Goal: Task Accomplishment & Management: Complete application form

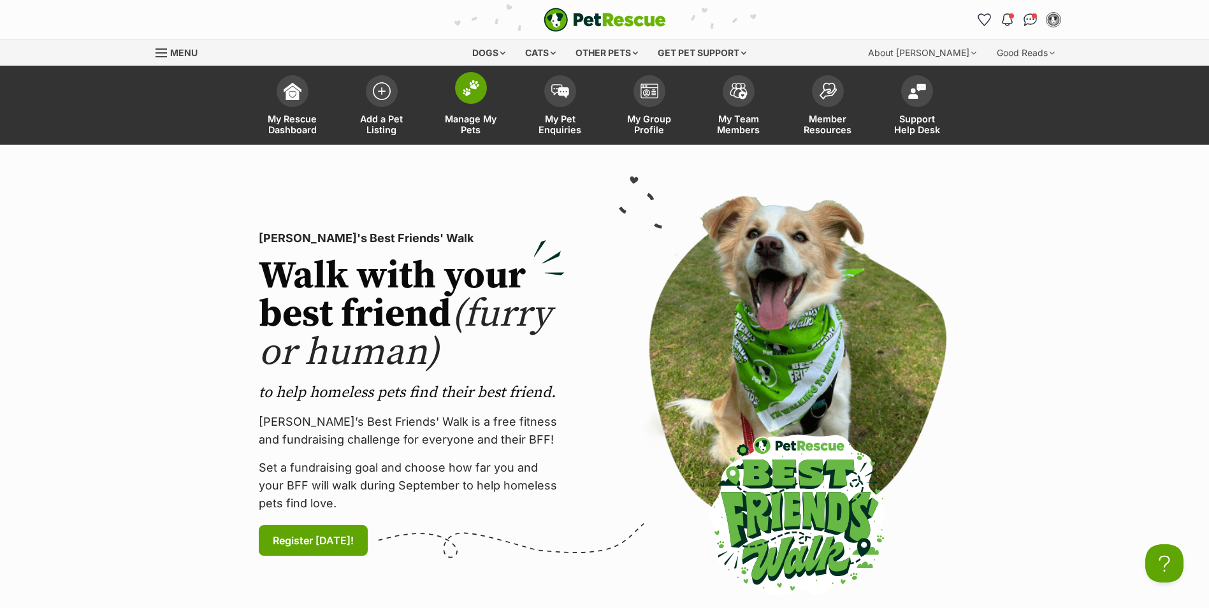
click at [465, 127] on span "Manage My Pets" at bounding box center [470, 124] width 57 height 22
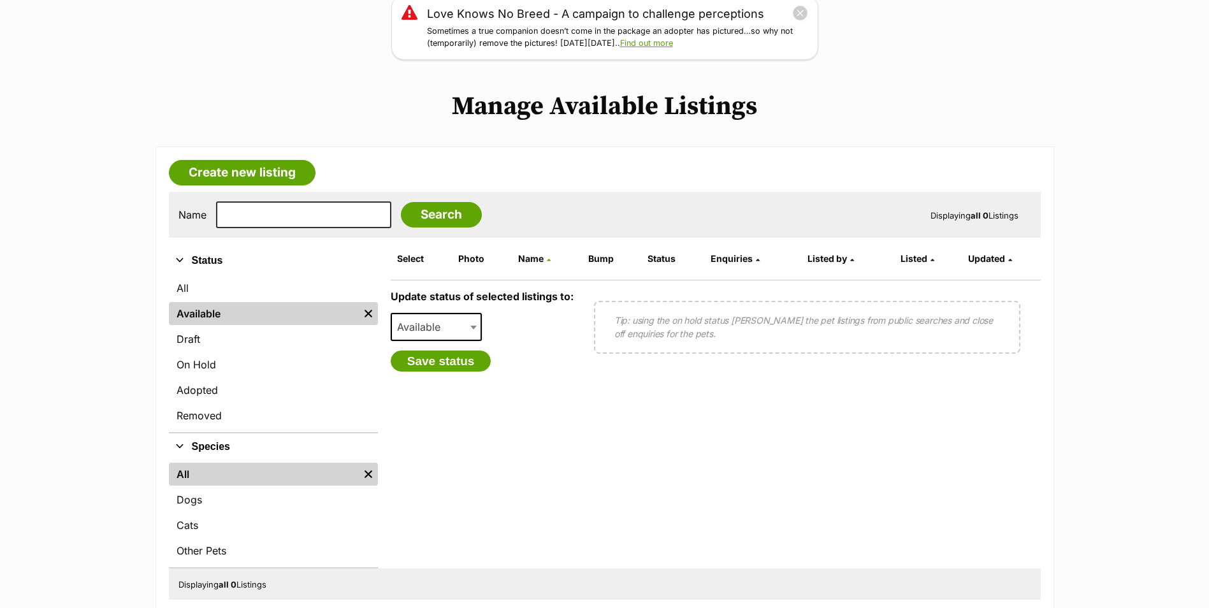
scroll to position [255, 0]
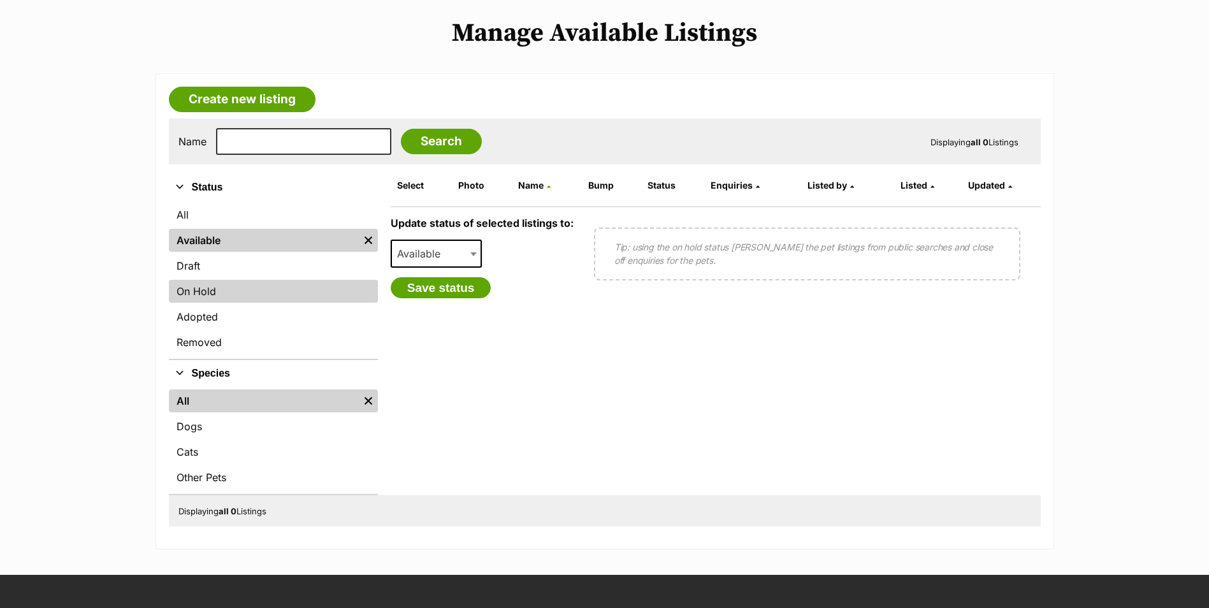
click at [237, 283] on link "On Hold" at bounding box center [273, 291] width 209 height 23
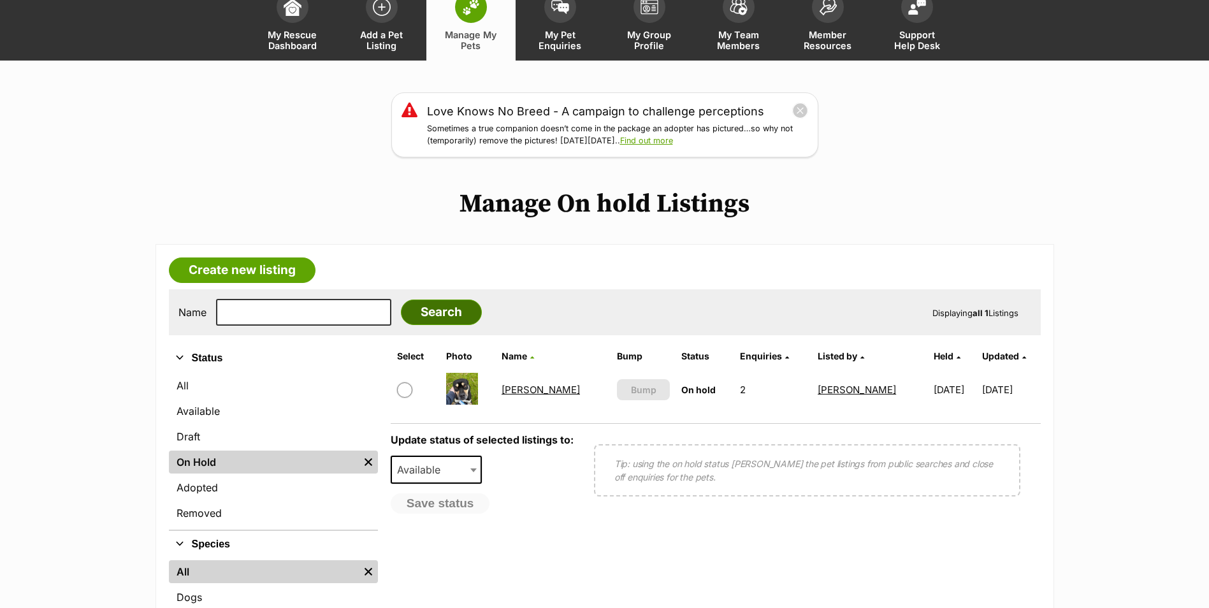
scroll to position [127, 0]
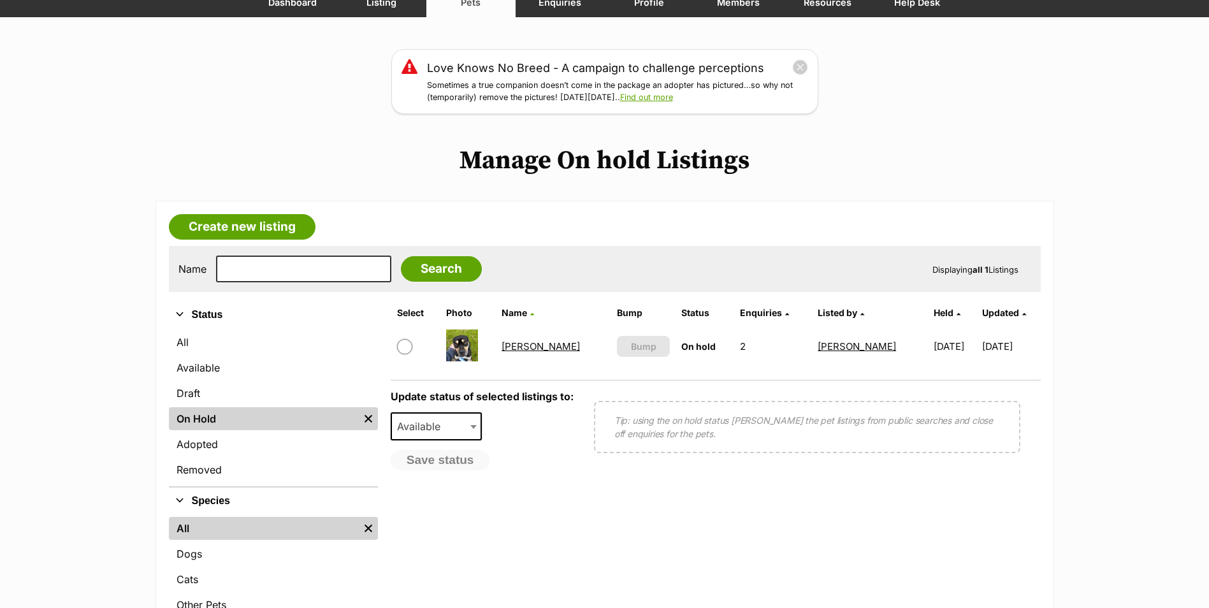
click at [531, 348] on link "Bruce" at bounding box center [540, 346] width 78 height 12
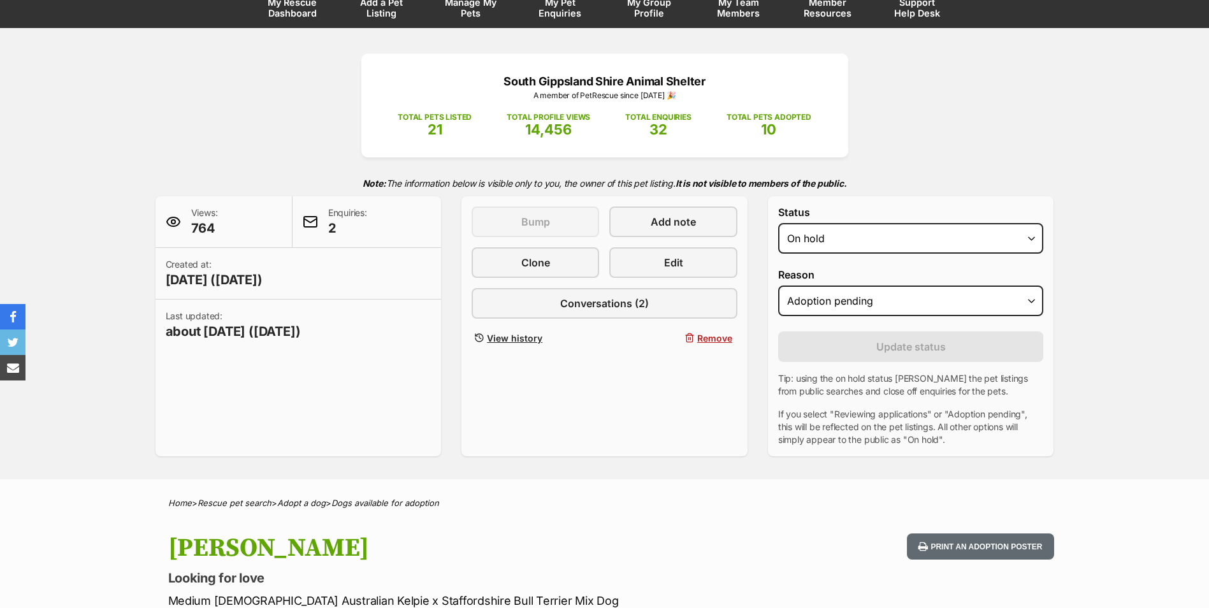
scroll to position [127, 0]
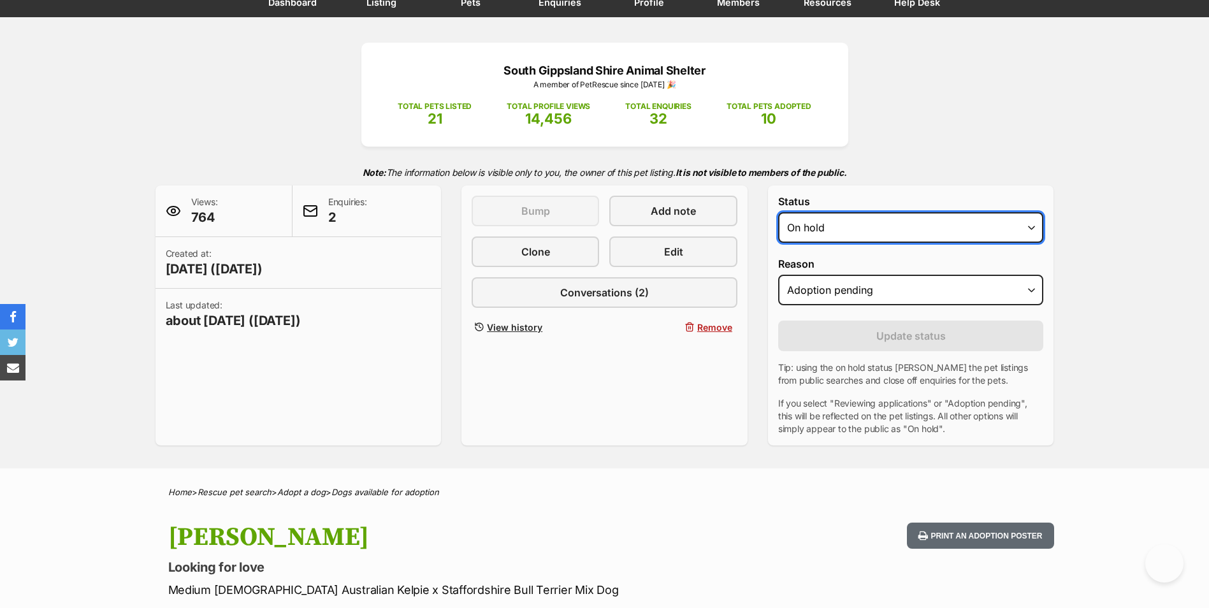
click at [1033, 225] on select "Draft - not available as listing has enquires Available On hold Adopted" at bounding box center [911, 227] width 266 height 31
select select "rehomed"
click at [778, 212] on select "Draft - not available as listing has enquires Available On hold Adopted" at bounding box center [911, 227] width 266 height 31
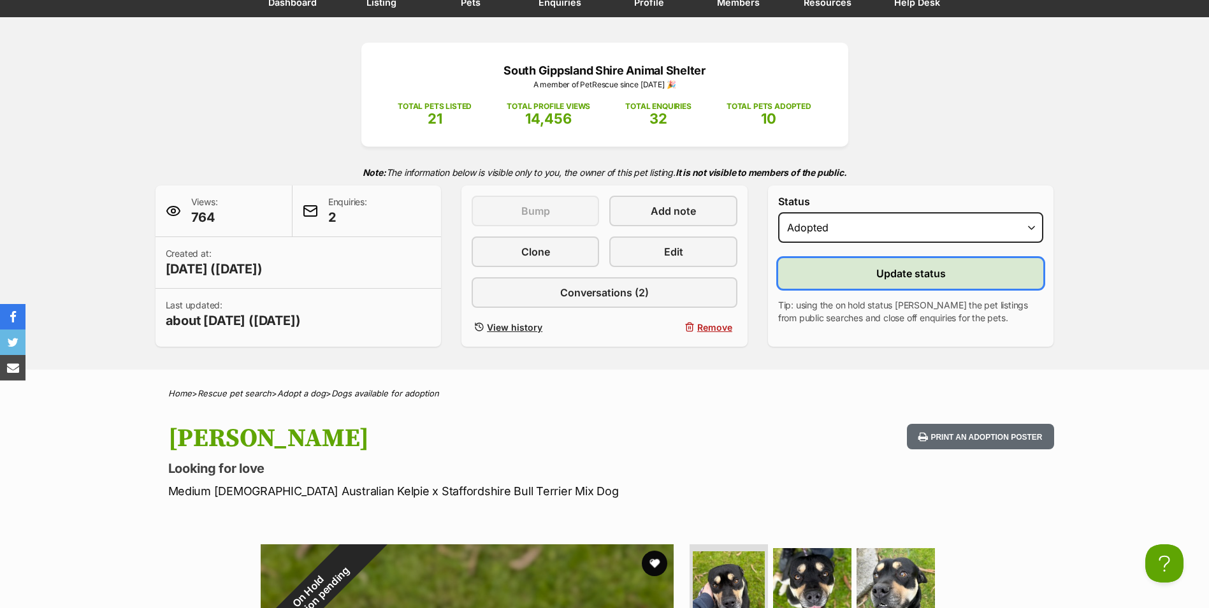
click at [908, 269] on span "Update status" at bounding box center [910, 273] width 69 height 15
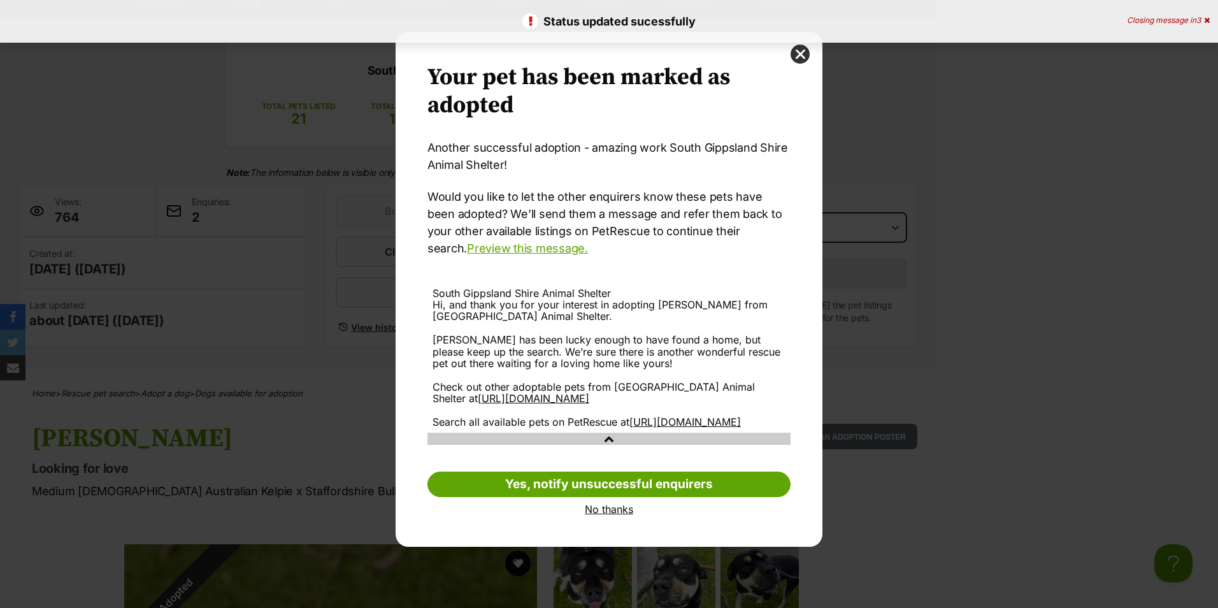
click at [616, 515] on link "No thanks" at bounding box center [608, 508] width 363 height 11
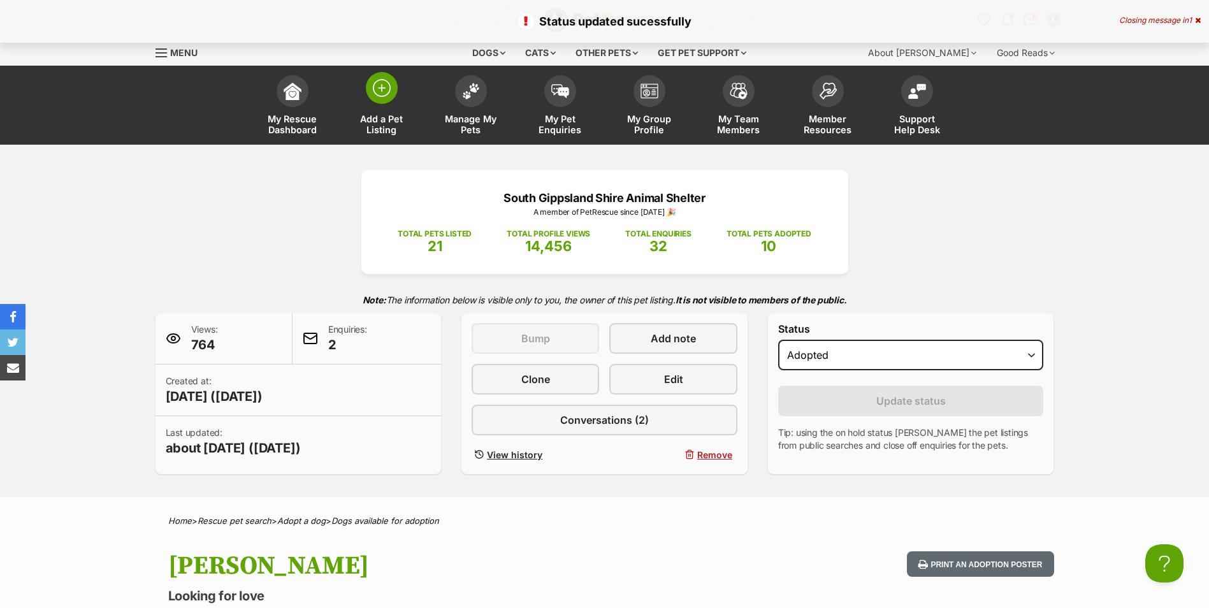
click at [372, 115] on span "Add a Pet Listing" at bounding box center [381, 124] width 57 height 22
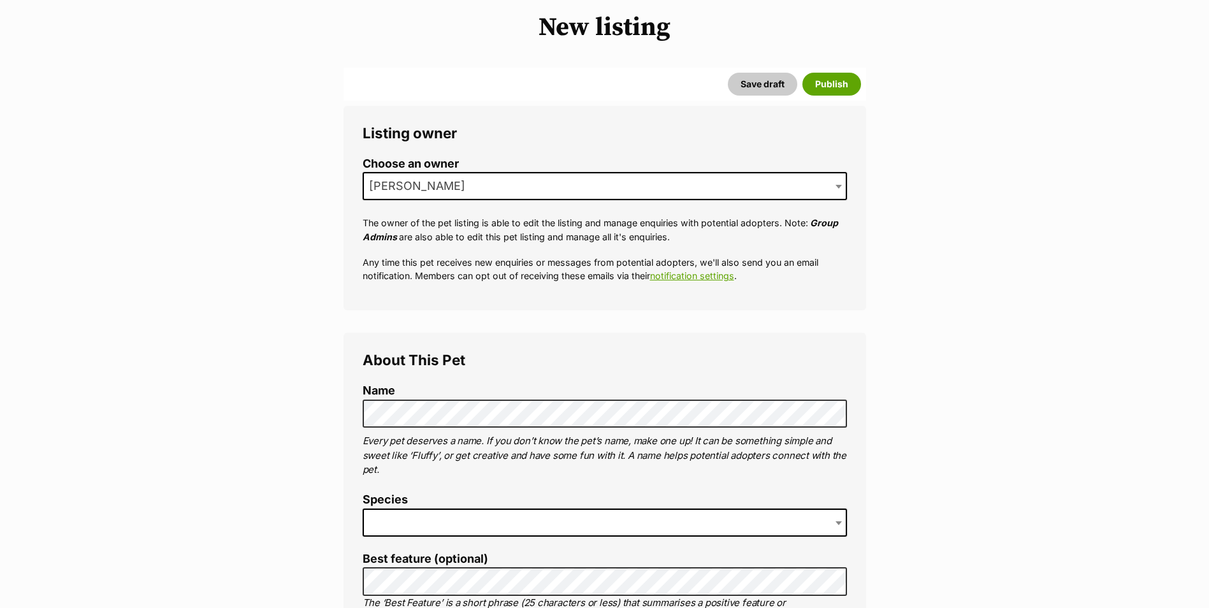
scroll to position [191, 0]
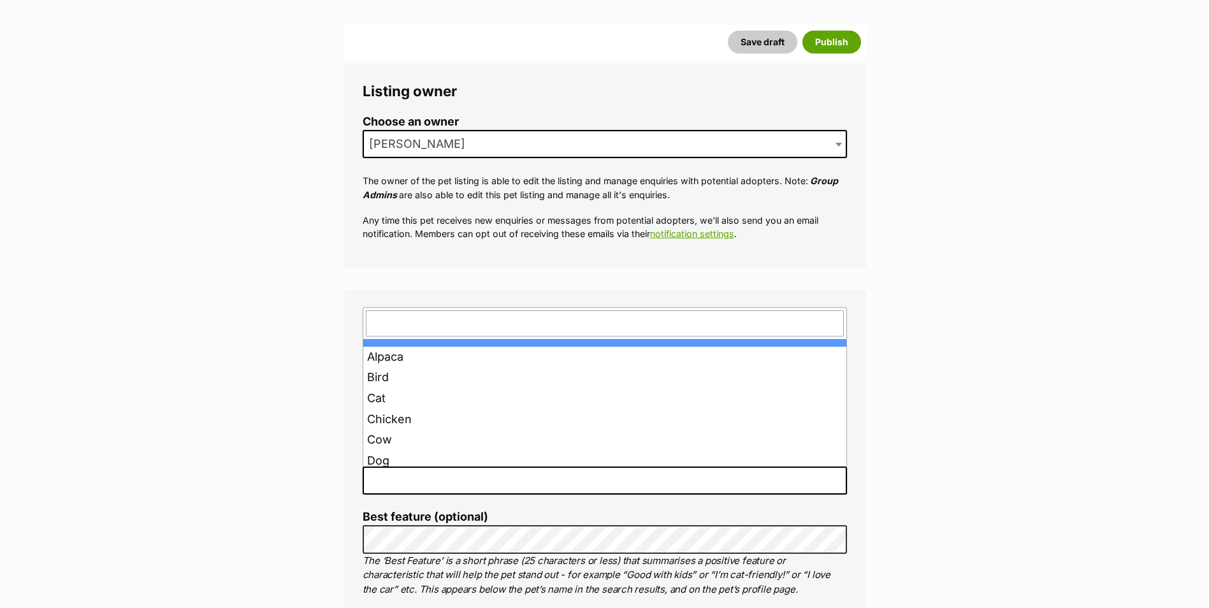
click at [408, 482] on span at bounding box center [604, 480] width 484 height 28
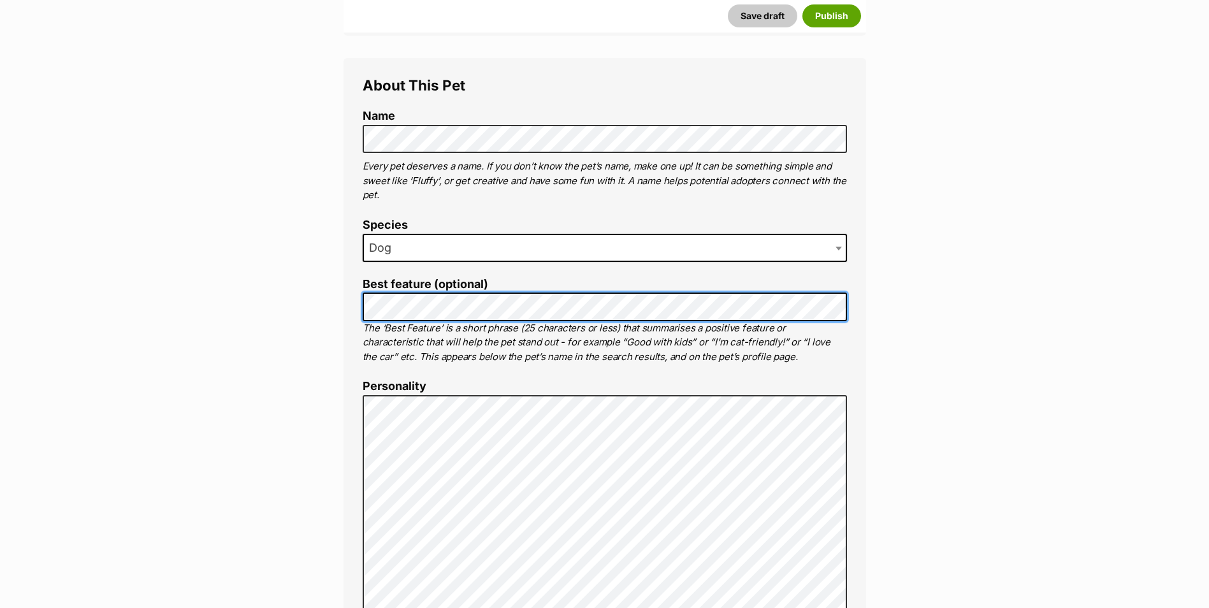
scroll to position [510, 0]
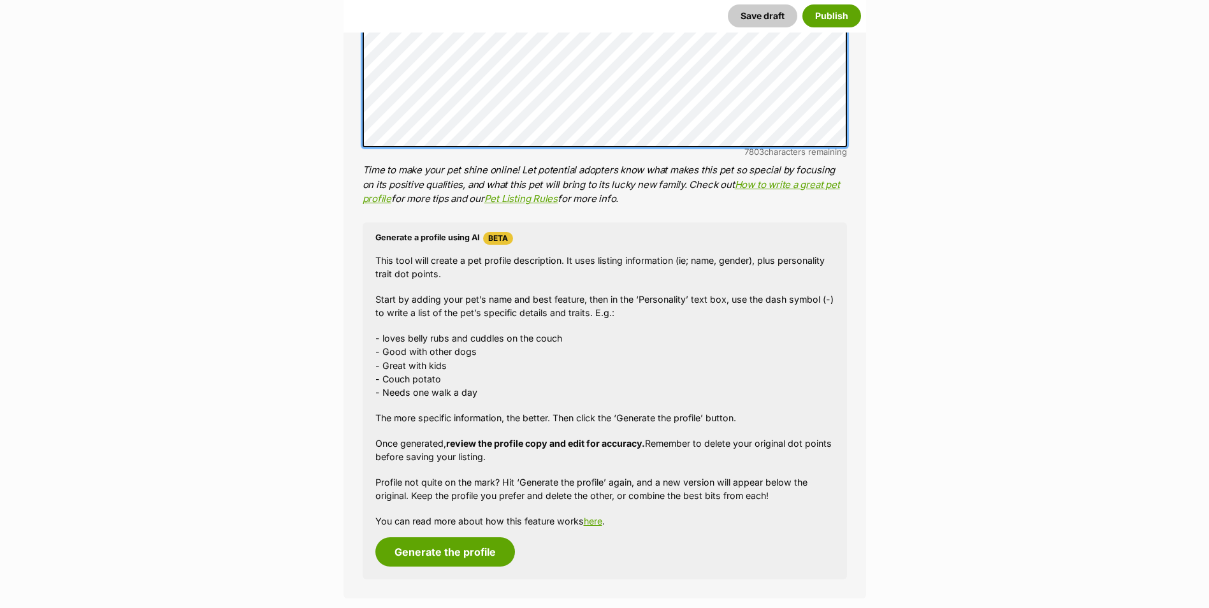
scroll to position [956, 0]
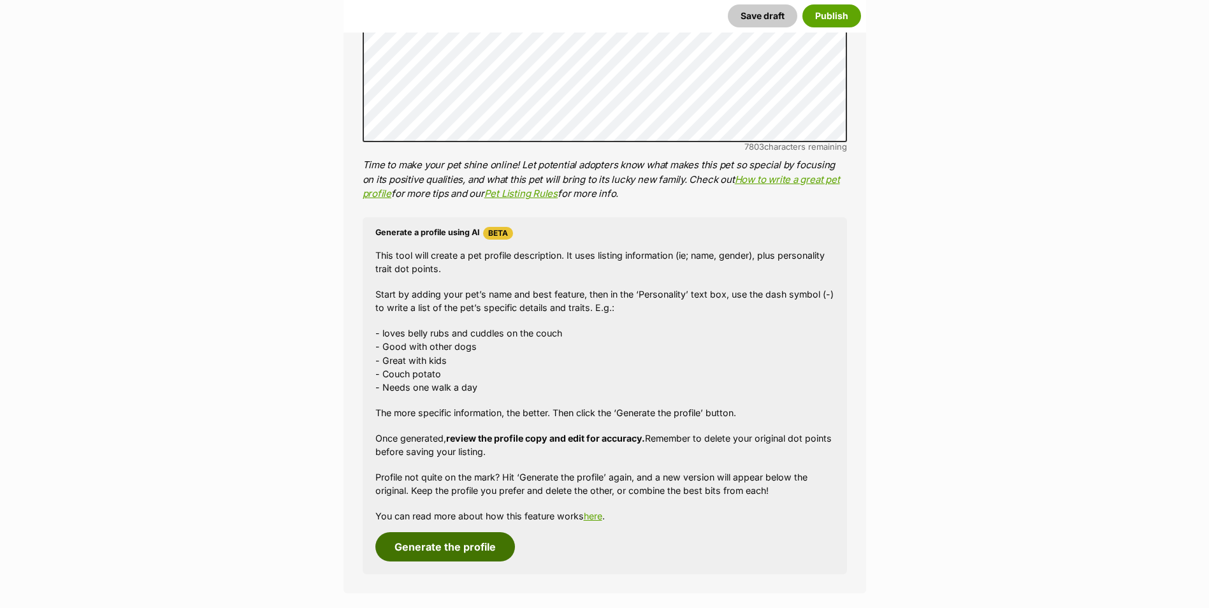
click at [482, 555] on button "Generate the profile" at bounding box center [445, 546] width 140 height 29
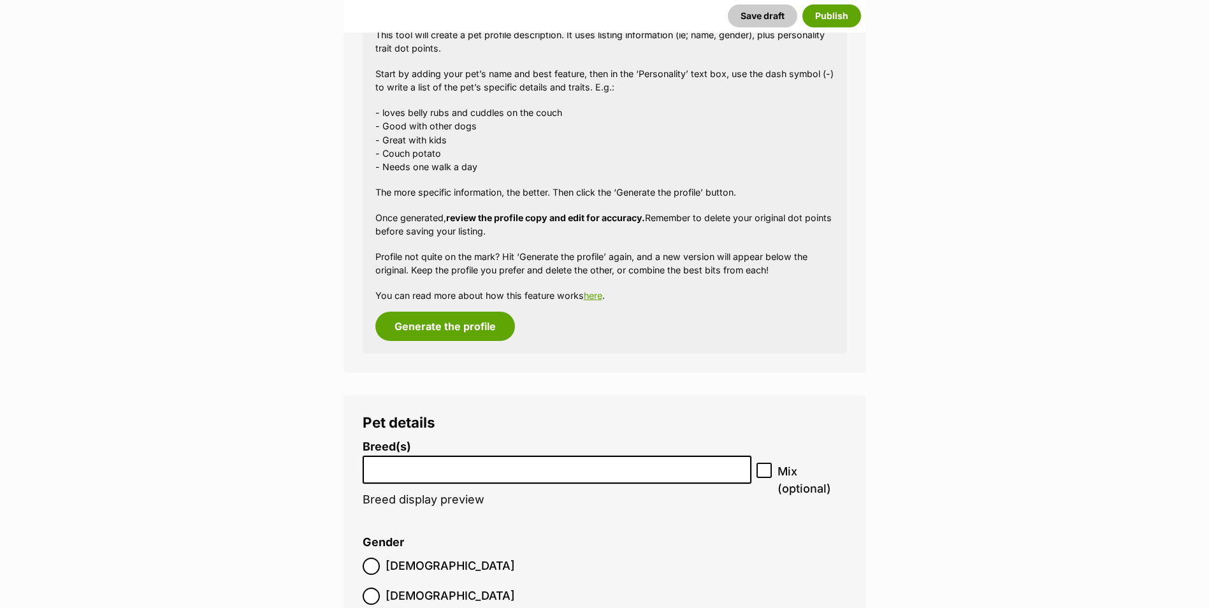
scroll to position [1291, 0]
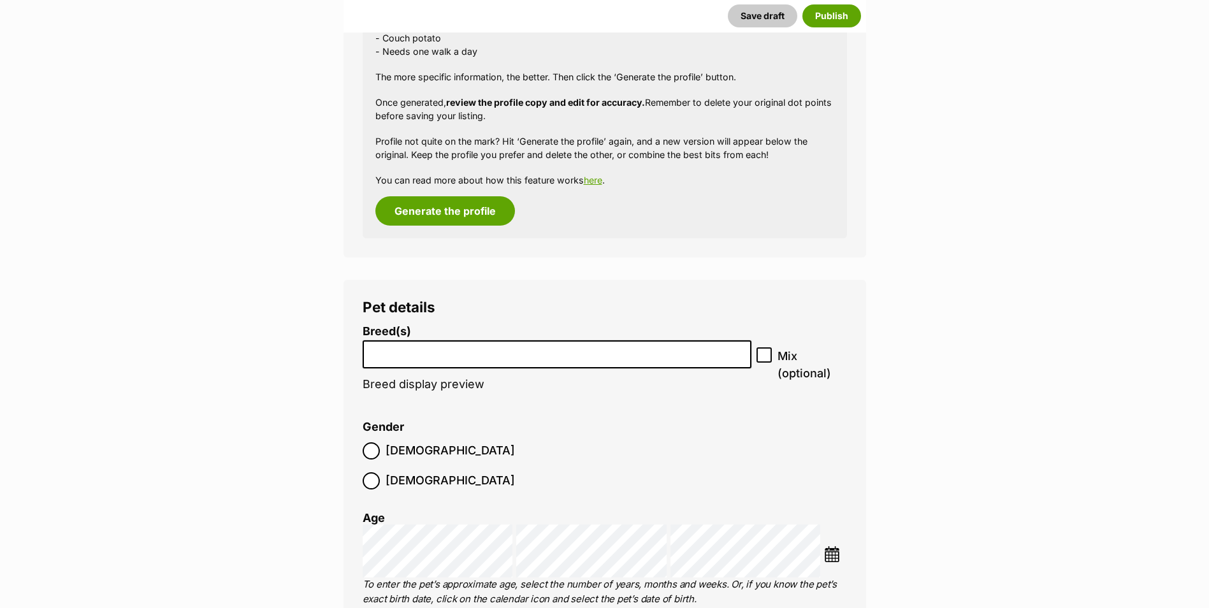
click at [447, 356] on input "search" at bounding box center [557, 351] width 380 height 13
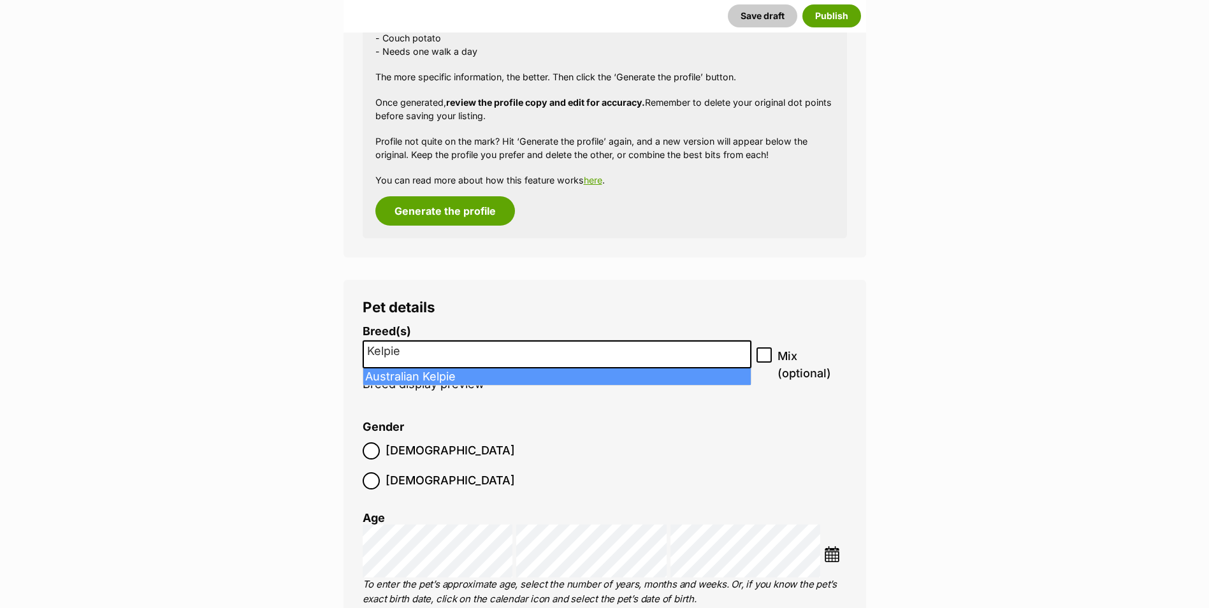
type input "Kelpie"
select select "723"
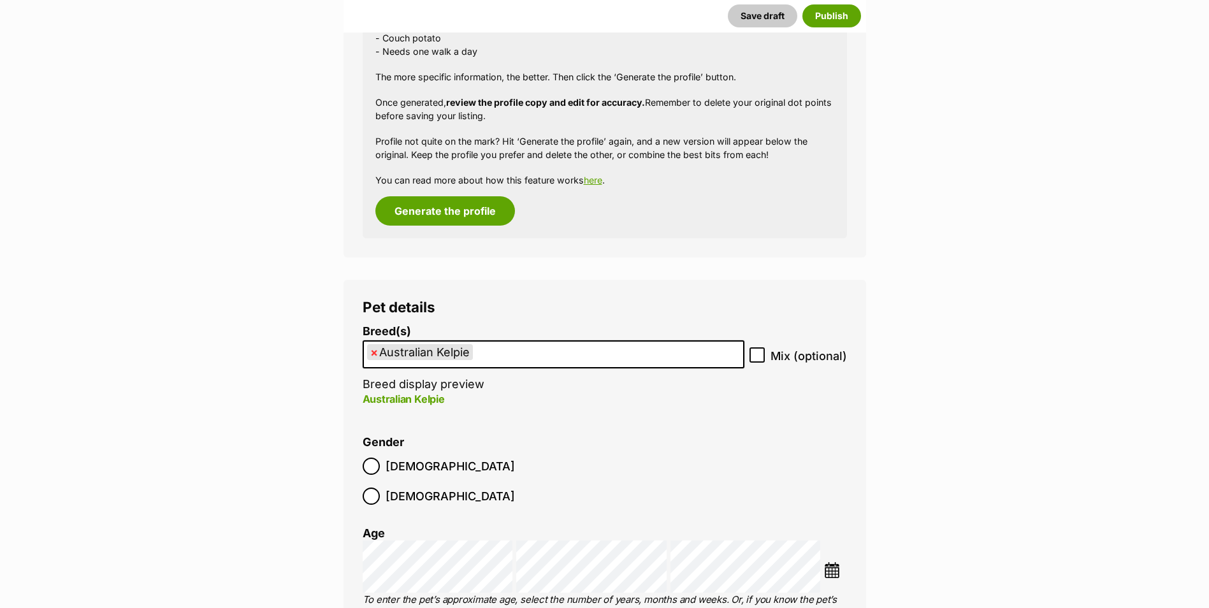
click at [769, 354] on label "Mix (optional)" at bounding box center [797, 355] width 97 height 17
click at [764, 354] on input "Mix (optional)" at bounding box center [756, 354] width 15 height 15
checkbox input "true"
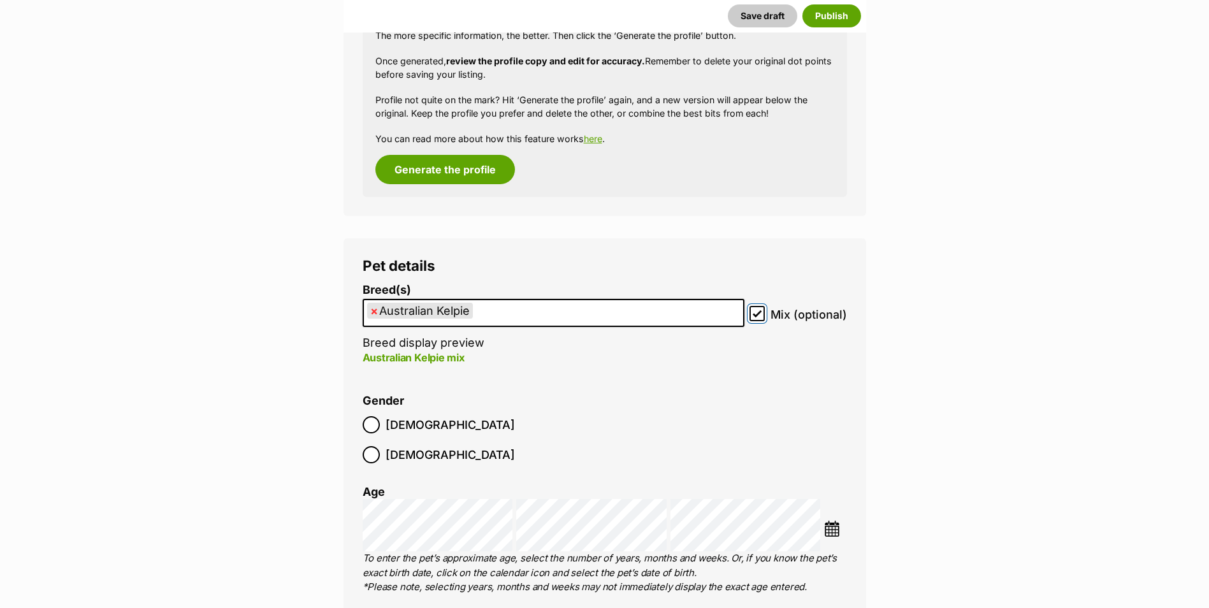
scroll to position [1355, 0]
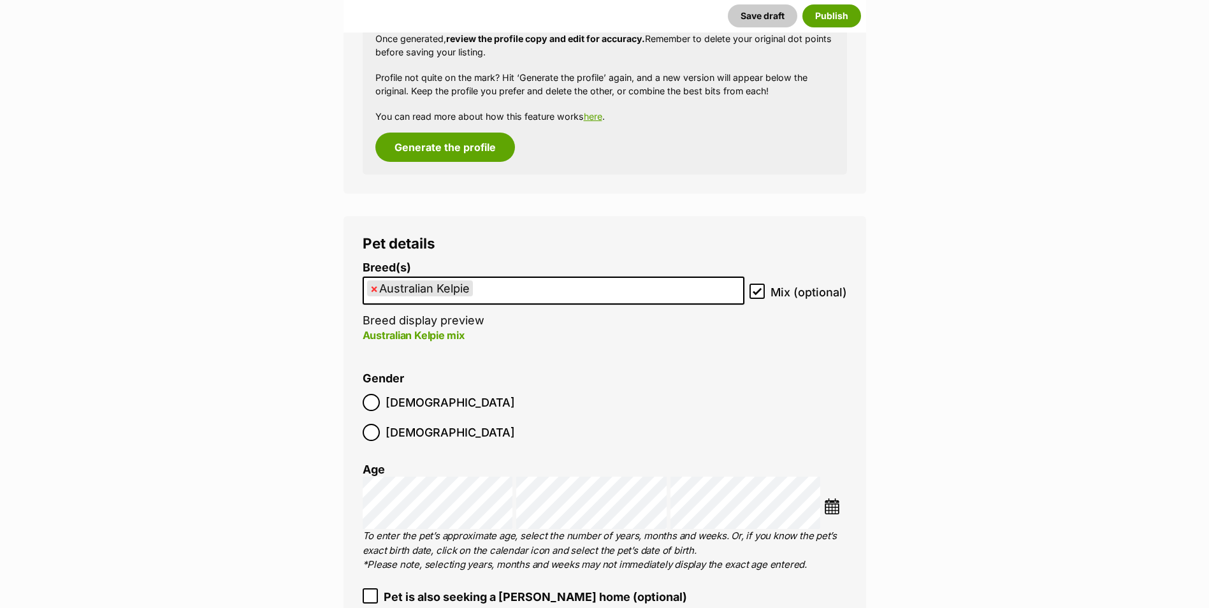
click at [384, 409] on label "Male" at bounding box center [438, 402] width 152 height 17
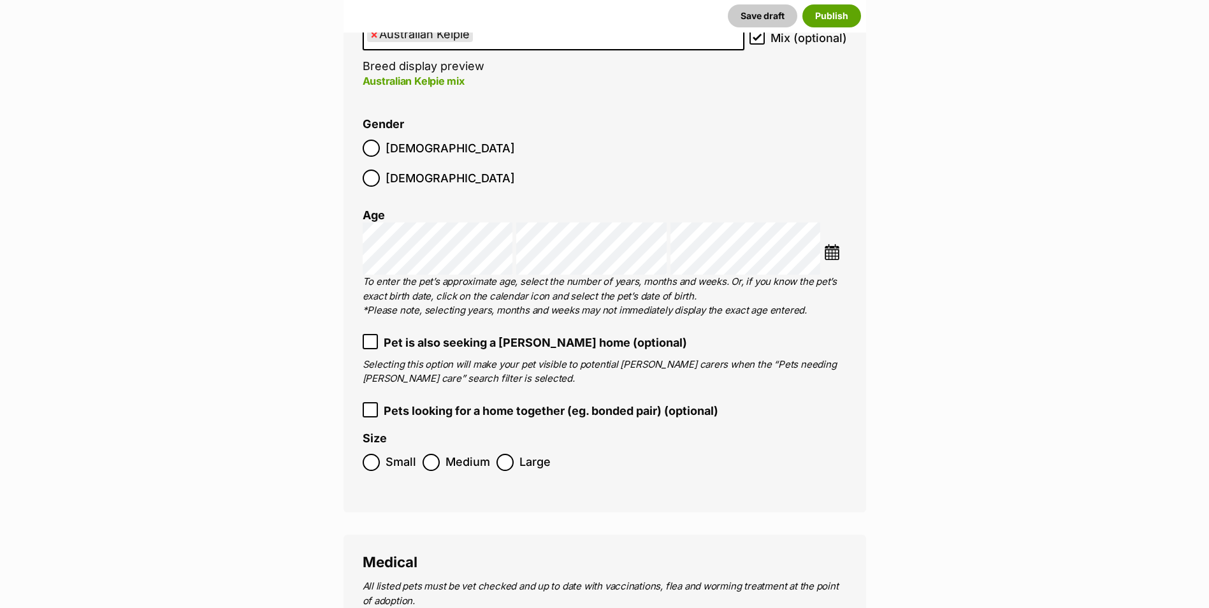
scroll to position [1610, 0]
click at [440, 453] on label "Medium" at bounding box center [456, 461] width 68 height 17
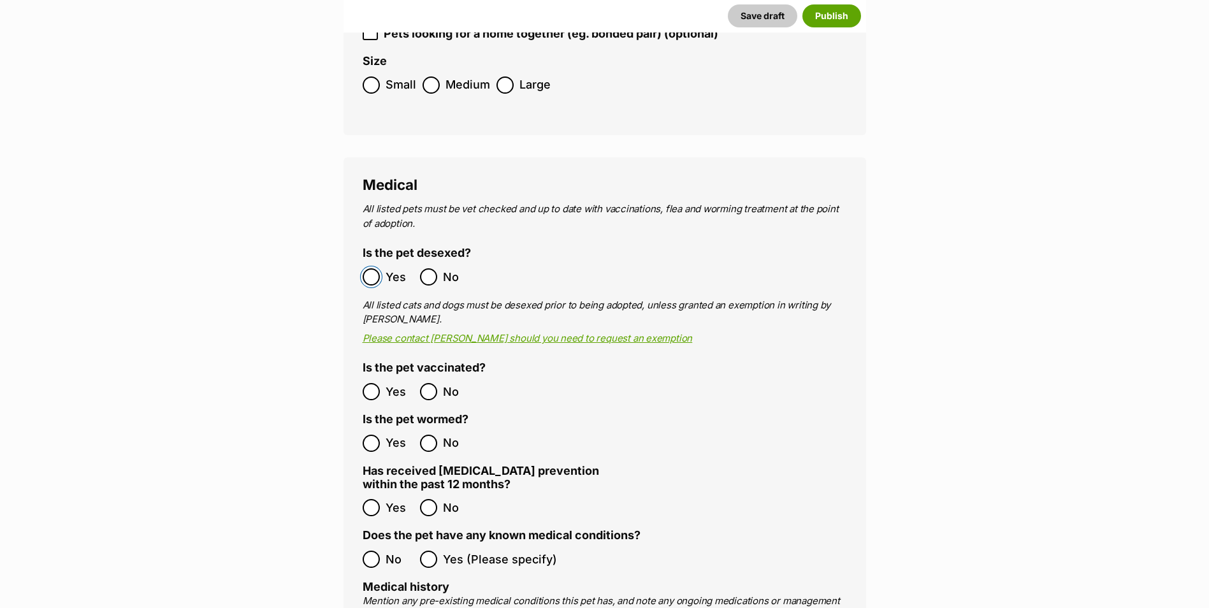
scroll to position [1992, 0]
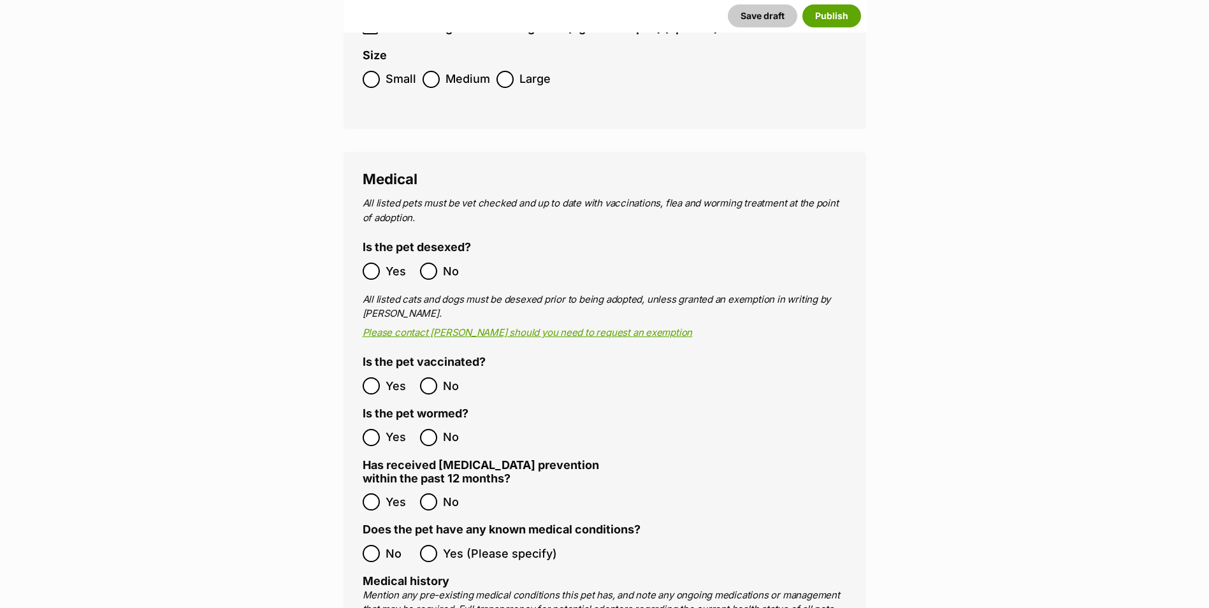
click at [391, 377] on span "Yes" at bounding box center [399, 385] width 28 height 17
click at [388, 429] on span "Yes" at bounding box center [399, 437] width 28 height 17
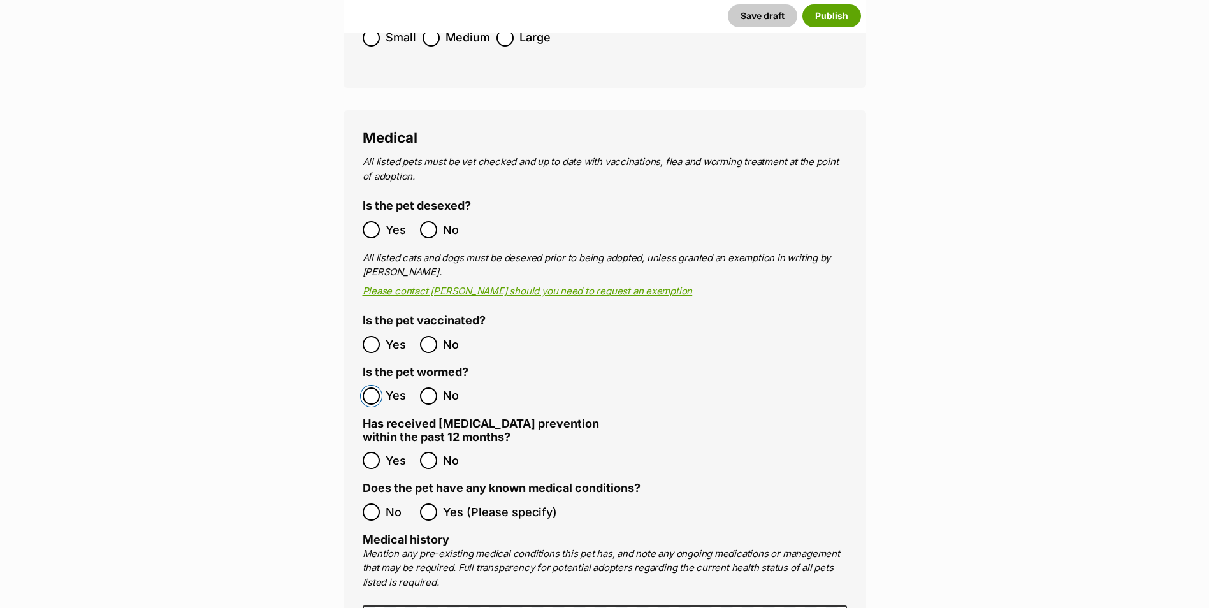
scroll to position [2056, 0]
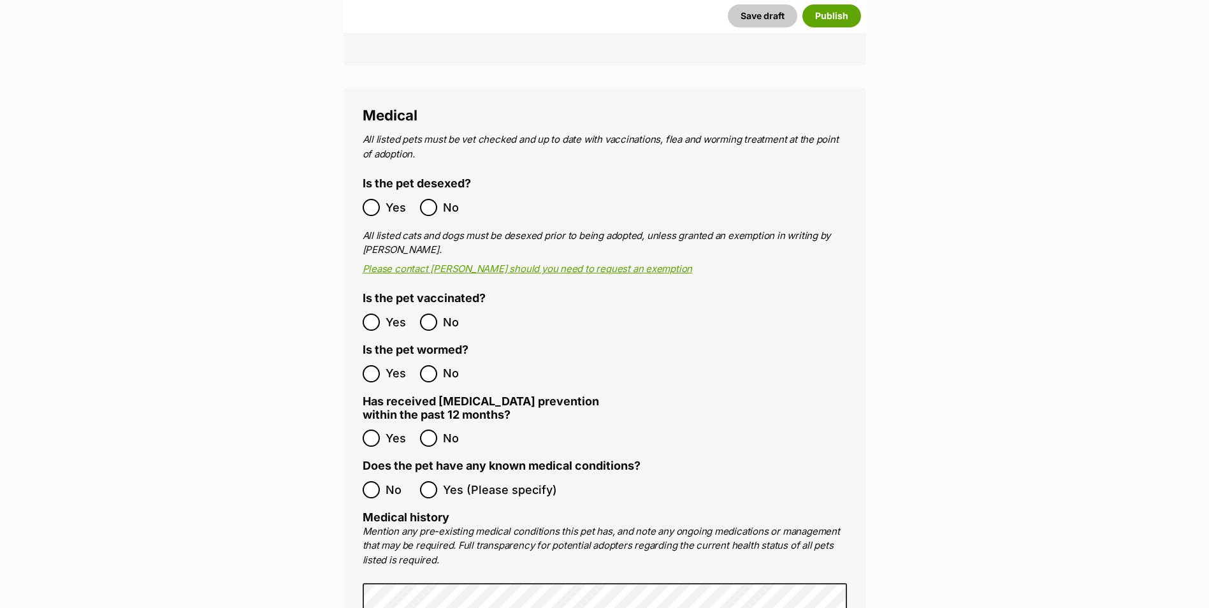
click at [382, 481] on label "No" at bounding box center [387, 489] width 51 height 17
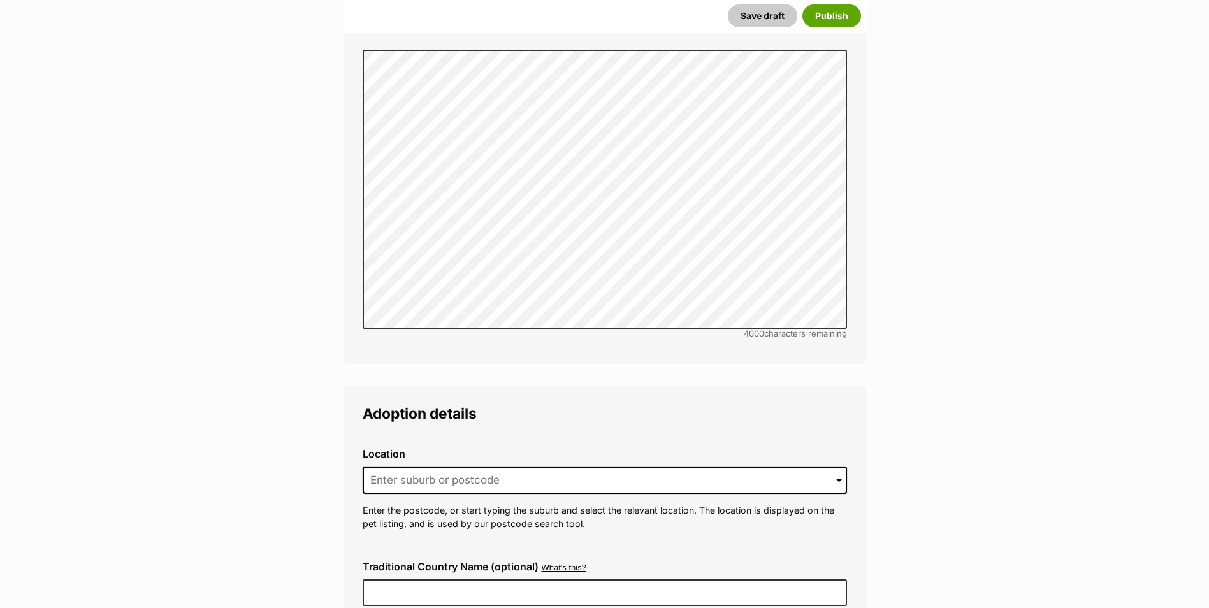
scroll to position [2629, 0]
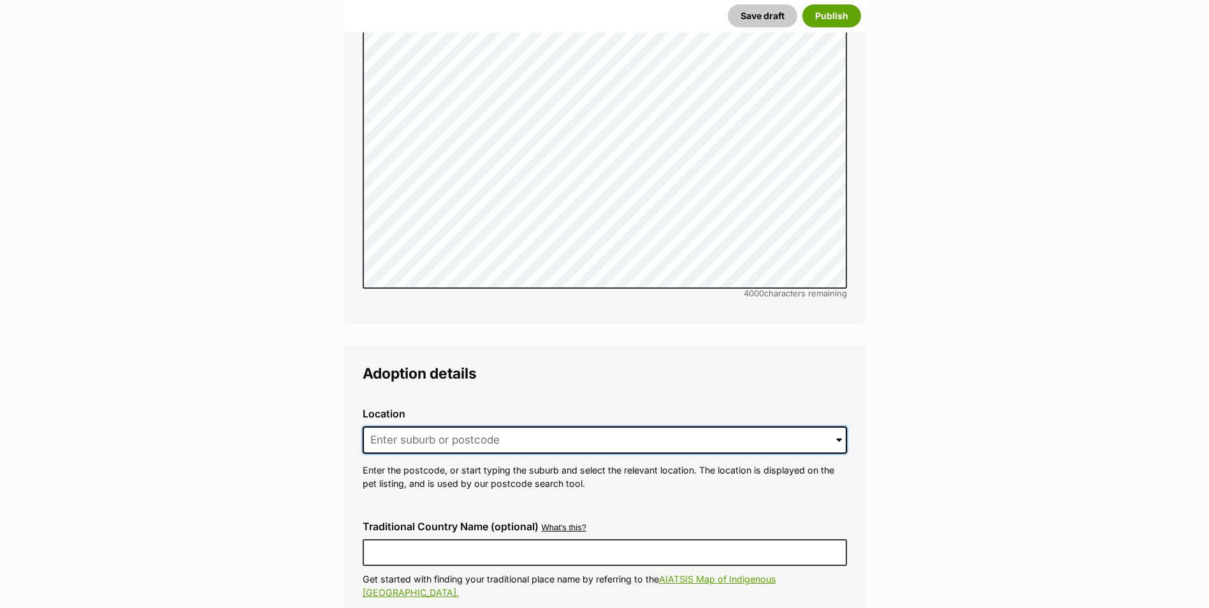
click at [587, 426] on input at bounding box center [604, 440] width 484 height 28
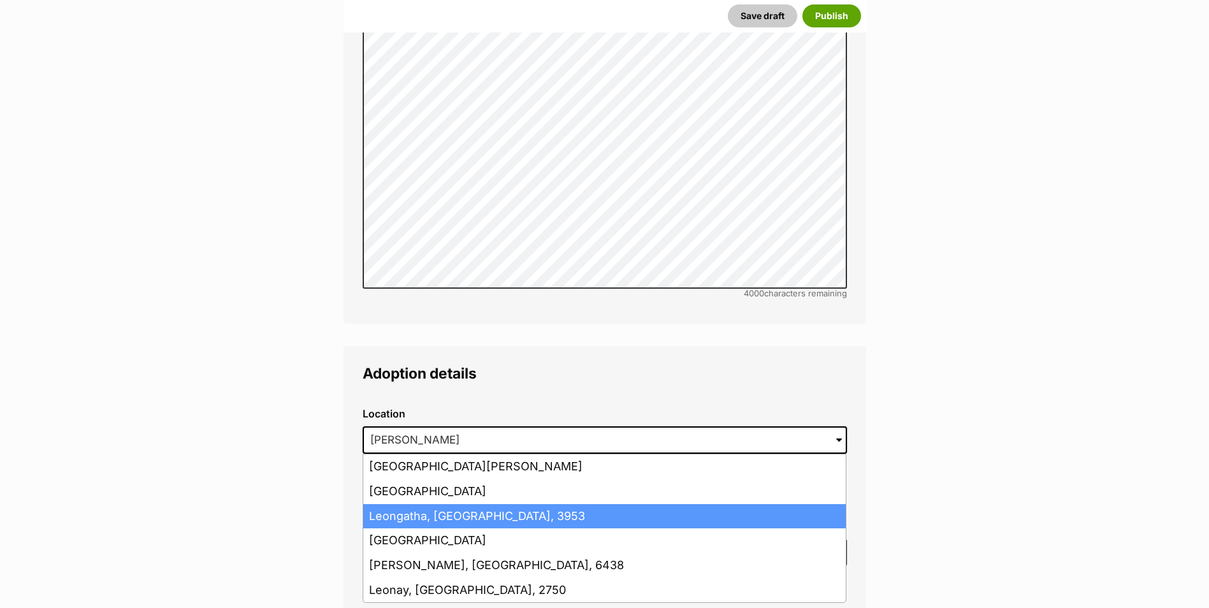
click at [494, 504] on li "Leongatha, Victoria, 3953" at bounding box center [604, 516] width 482 height 25
type input "Leongatha, Victoria, 3953"
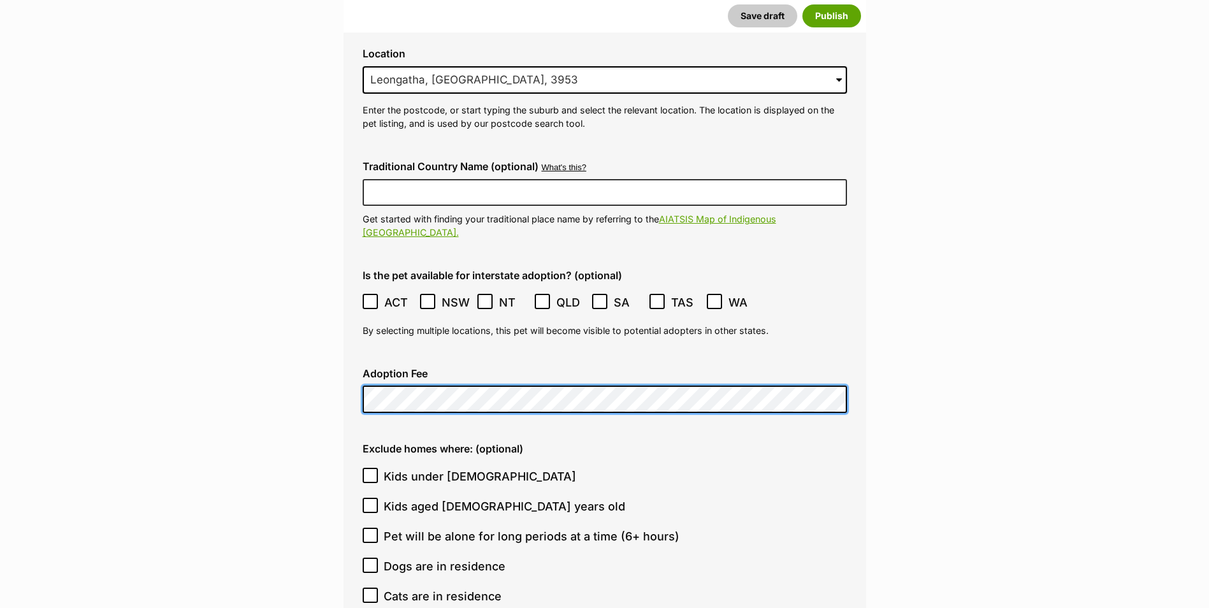
scroll to position [3011, 0]
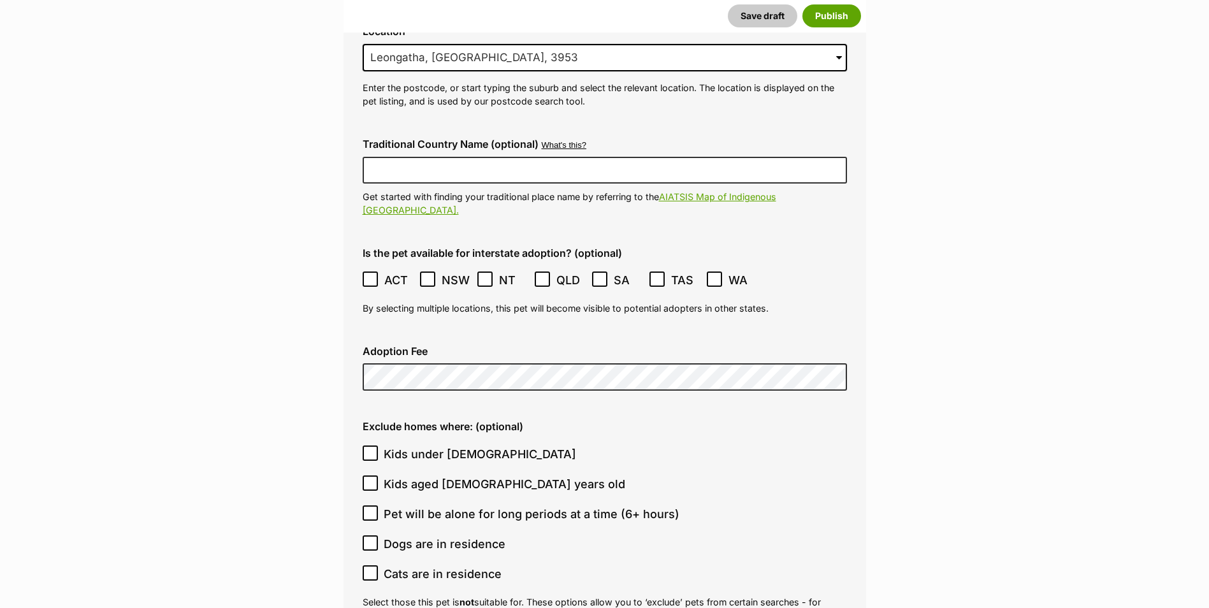
click at [484, 445] on span "Kids under 5 years old" at bounding box center [480, 453] width 192 height 17
click at [378, 445] on input "Kids under 5 years old" at bounding box center [369, 452] width 15 height 15
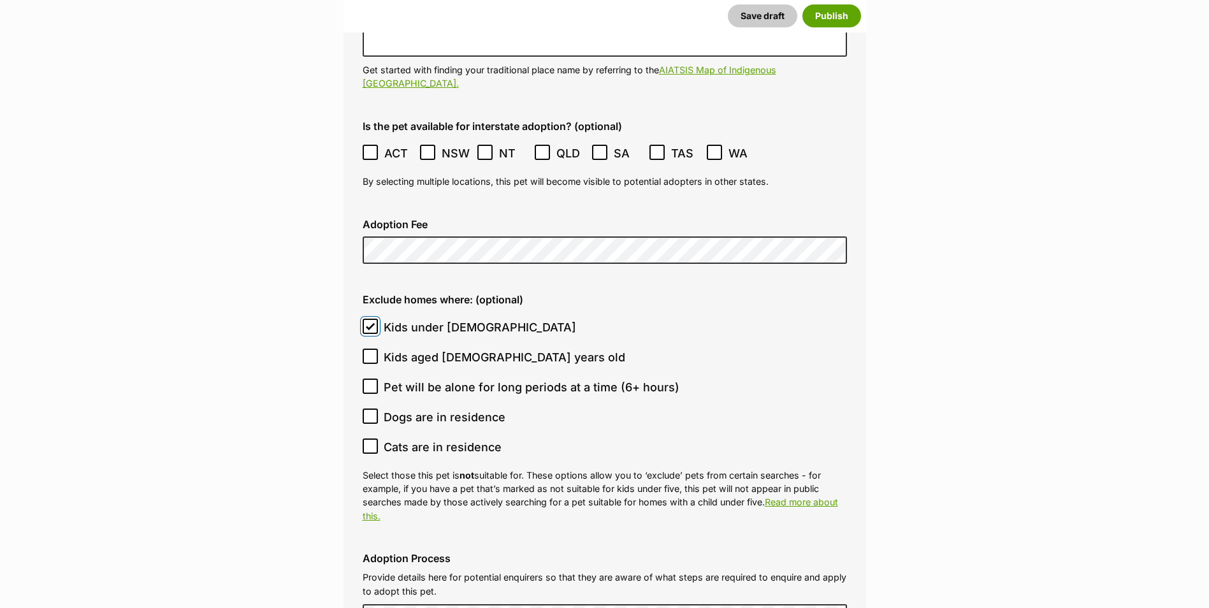
scroll to position [3139, 0]
click at [369, 321] on icon at bounding box center [370, 325] width 9 height 9
click at [369, 318] on input "Kids under 5 years old" at bounding box center [369, 325] width 15 height 15
checkbox input "false"
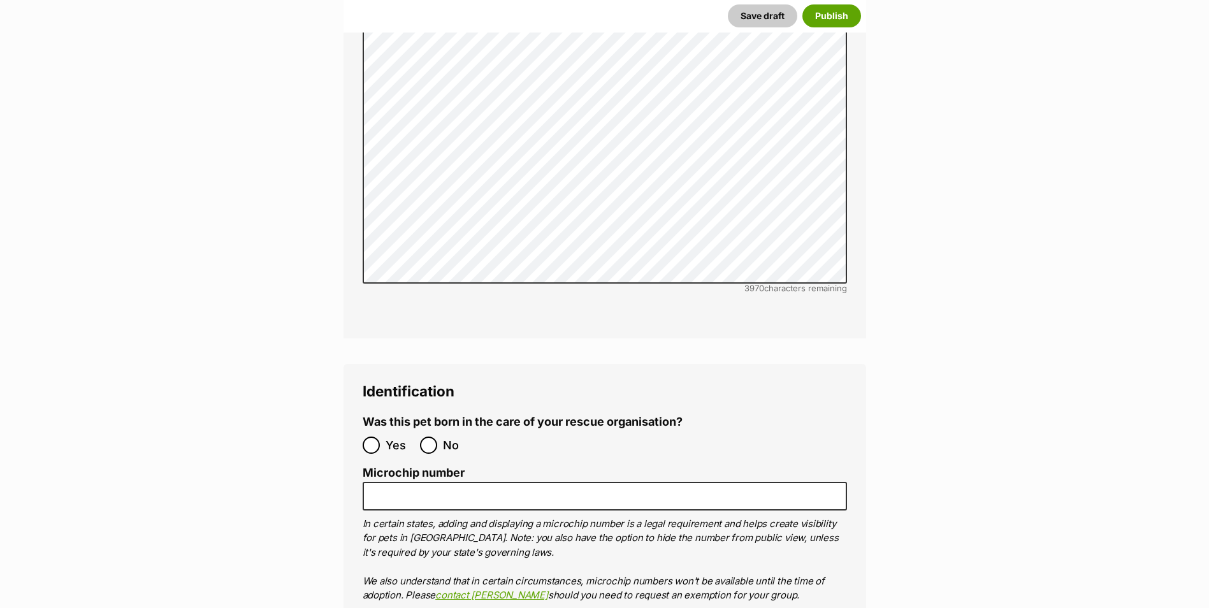
scroll to position [3967, 0]
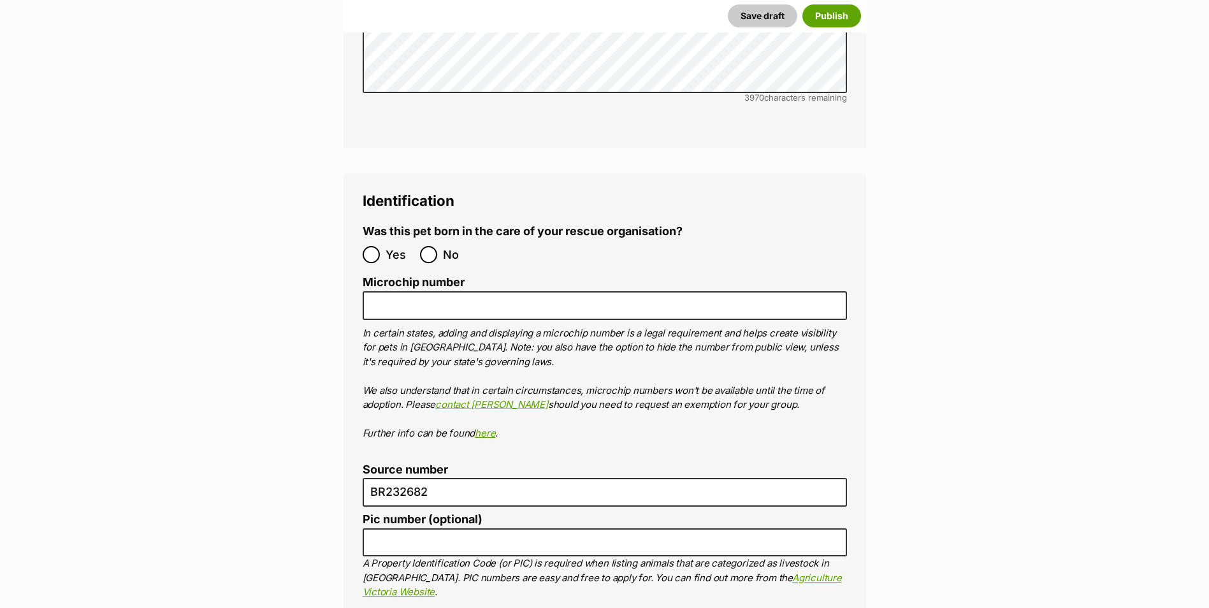
click at [440, 246] on label "No" at bounding box center [445, 254] width 51 height 17
click at [437, 246] on input "No" at bounding box center [428, 254] width 17 height 17
radio input "true"
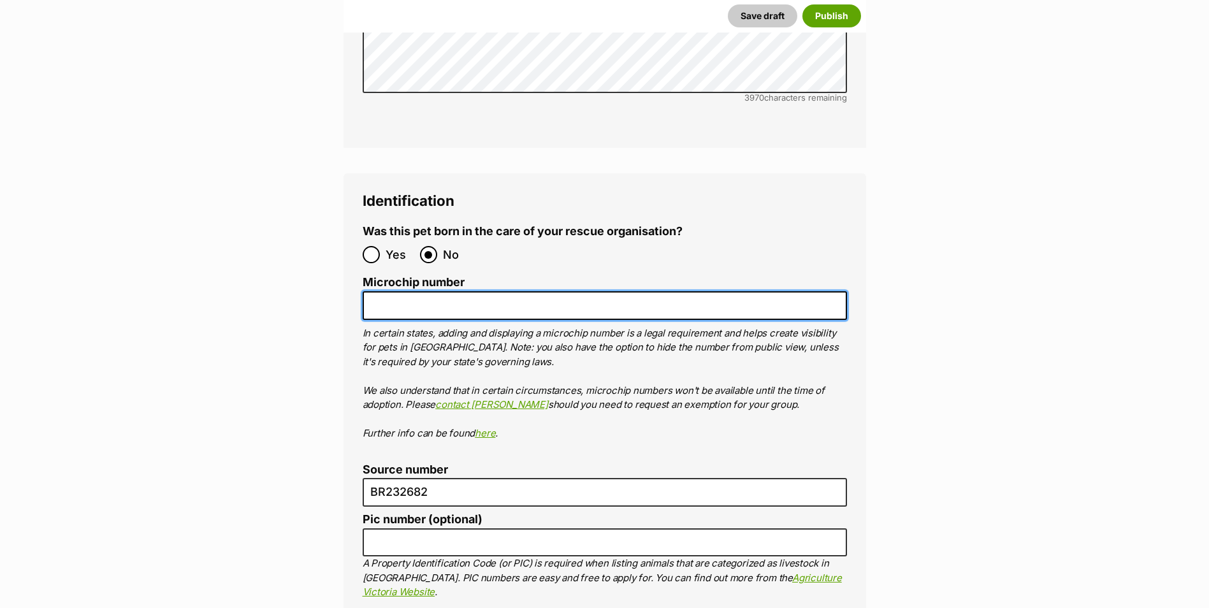
click at [463, 291] on input "Microchip number" at bounding box center [604, 305] width 484 height 29
paste input "956000016597977"
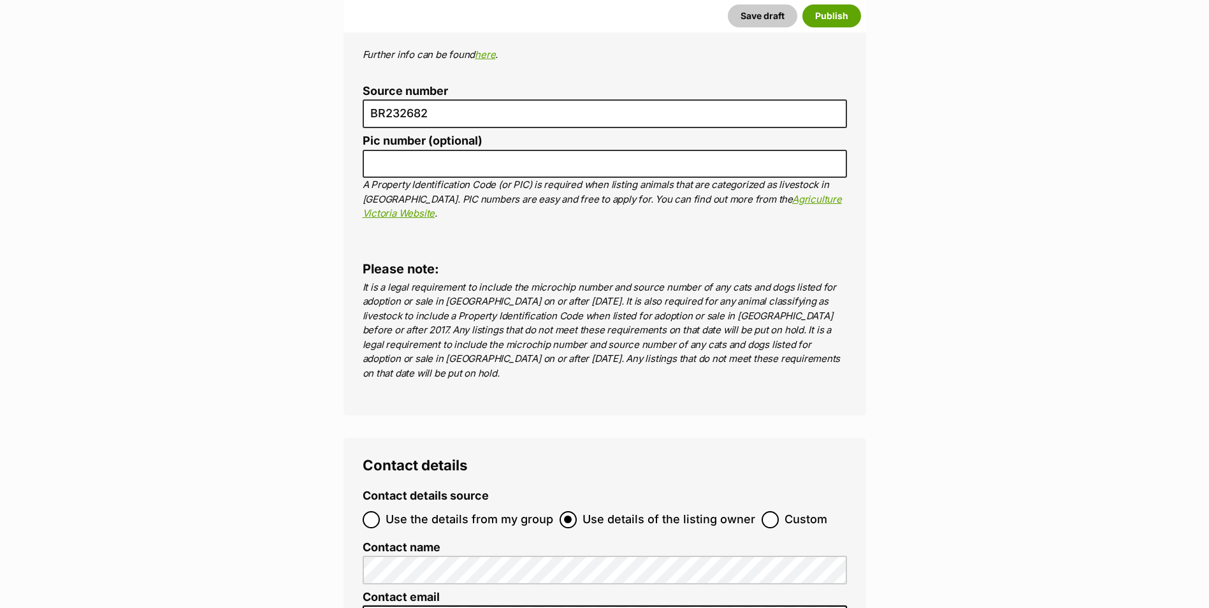
scroll to position [4413, 0]
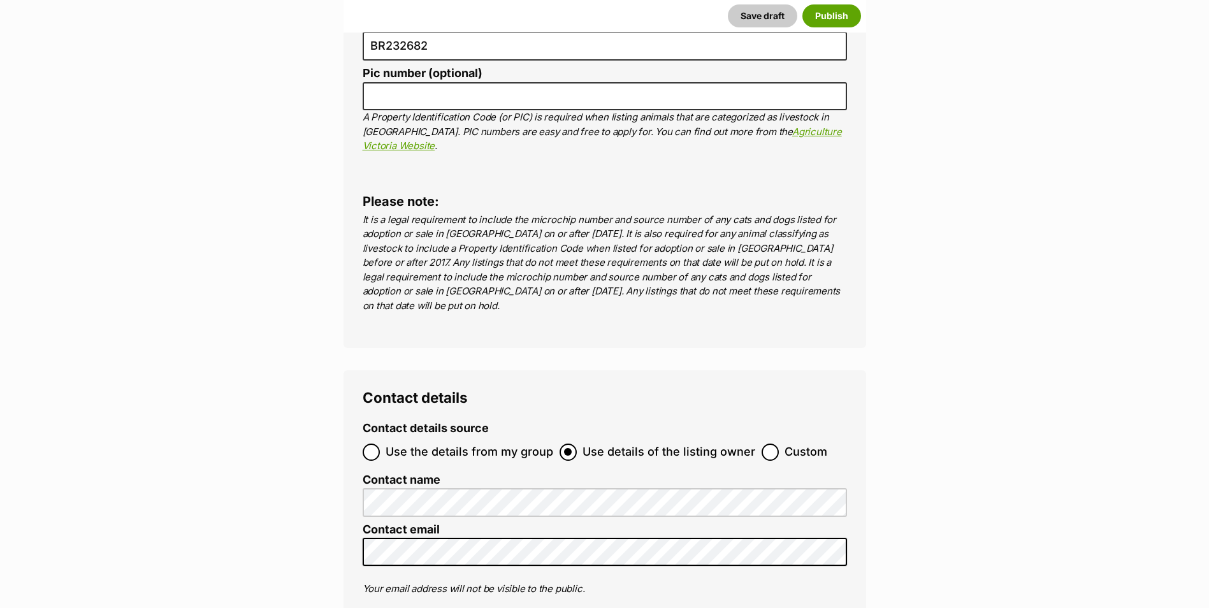
type input "956000016597977"
click at [406, 443] on span "Use the details from my group" at bounding box center [469, 451] width 168 height 17
click at [380, 443] on input "Use the details from my group" at bounding box center [370, 451] width 17 height 17
radio input "true"
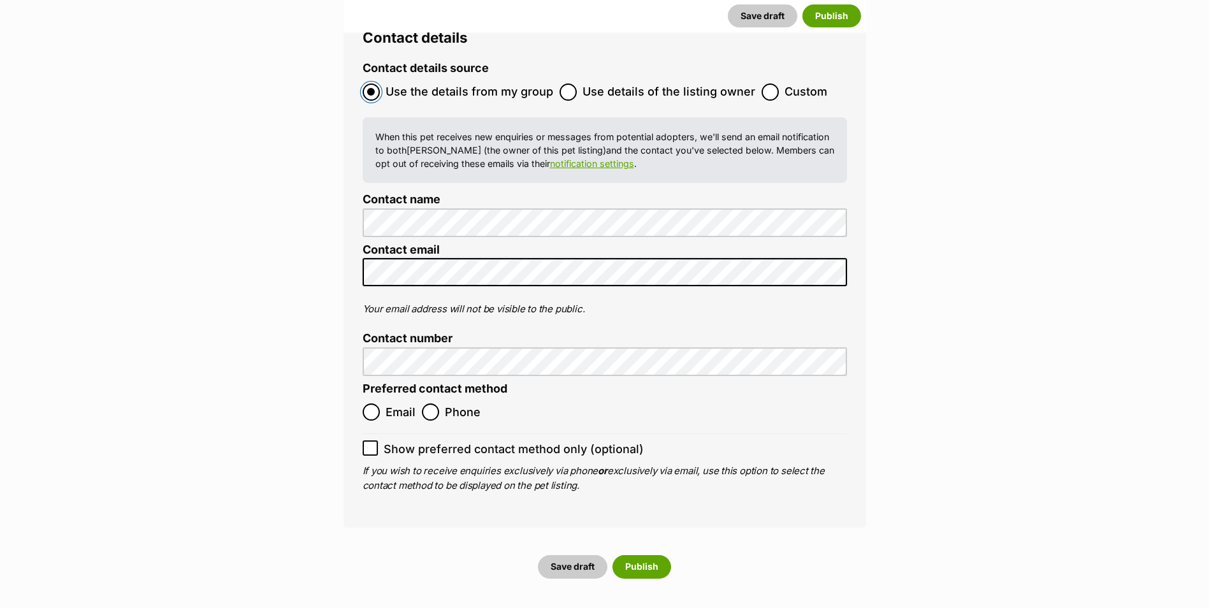
scroll to position [4795, 0]
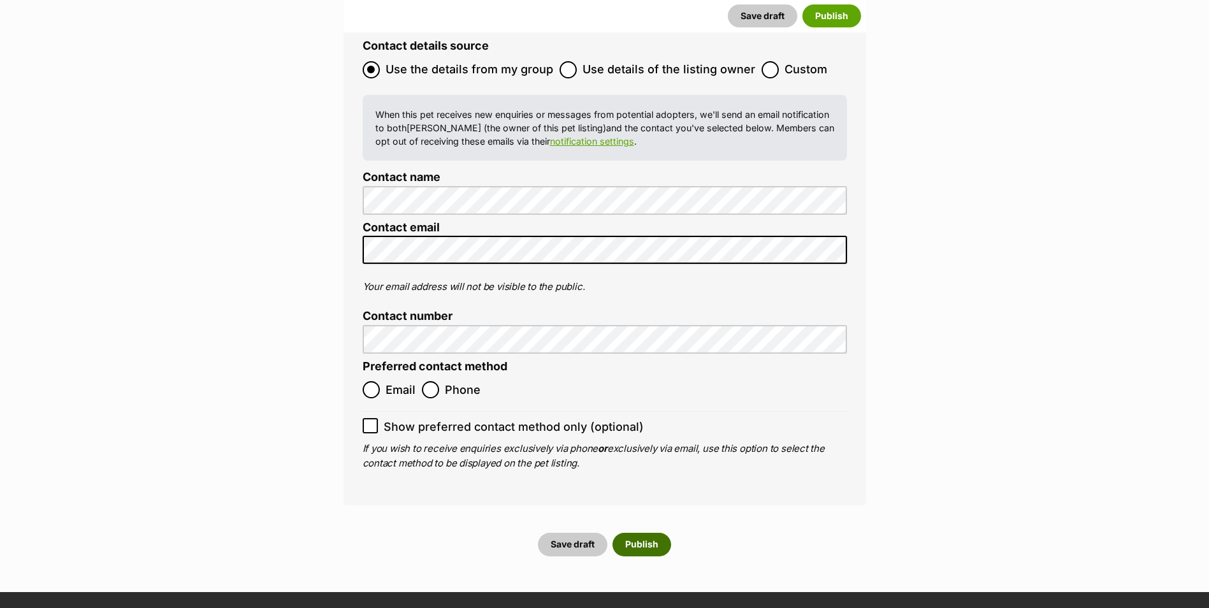
click at [652, 533] on button "Publish" at bounding box center [641, 544] width 59 height 23
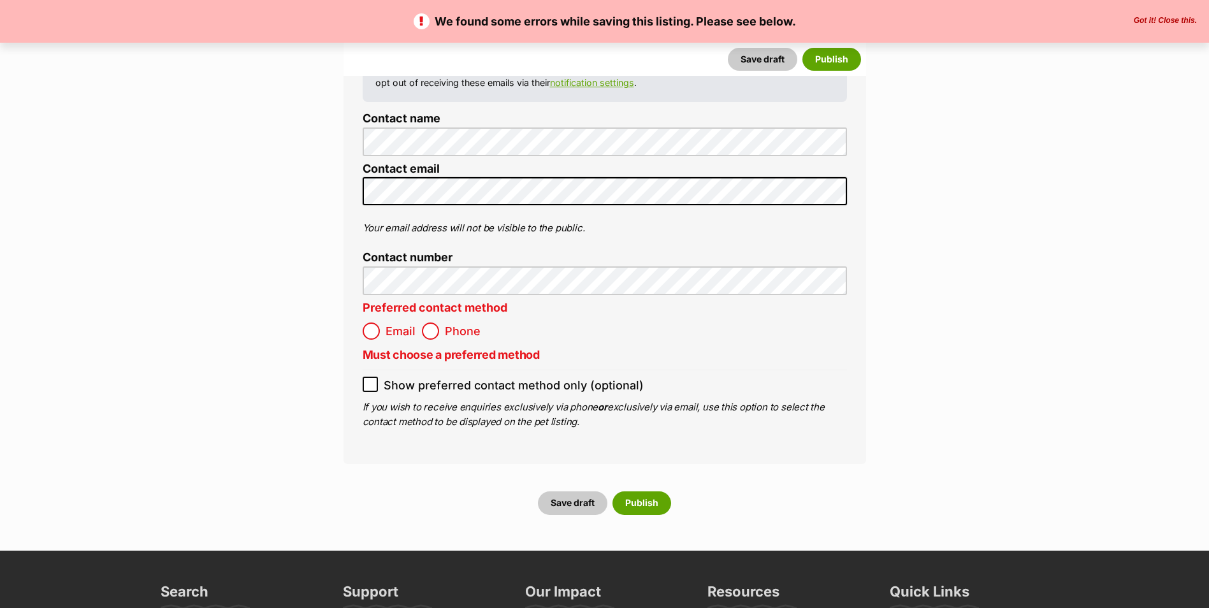
scroll to position [4969, 0]
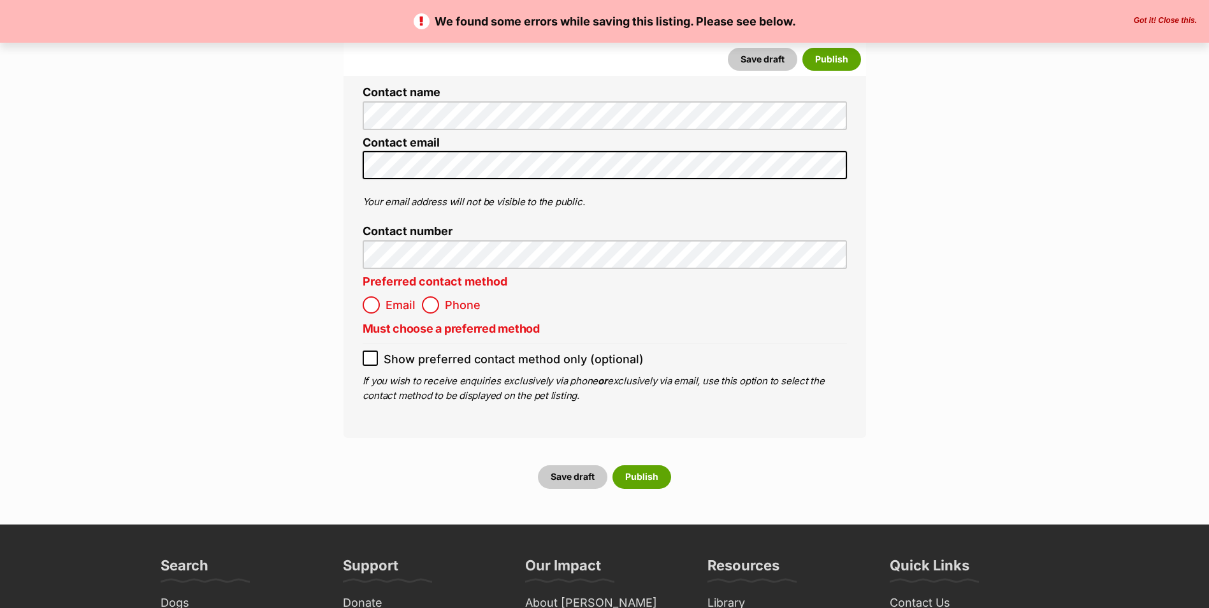
click at [380, 296] on label "Email" at bounding box center [388, 304] width 53 height 17
click at [380, 296] on input "Email" at bounding box center [370, 304] width 17 height 17
radio input "true"
click at [464, 296] on span "Phone" at bounding box center [463, 304] width 36 height 17
click at [439, 296] on input "Phone" at bounding box center [430, 304] width 17 height 17
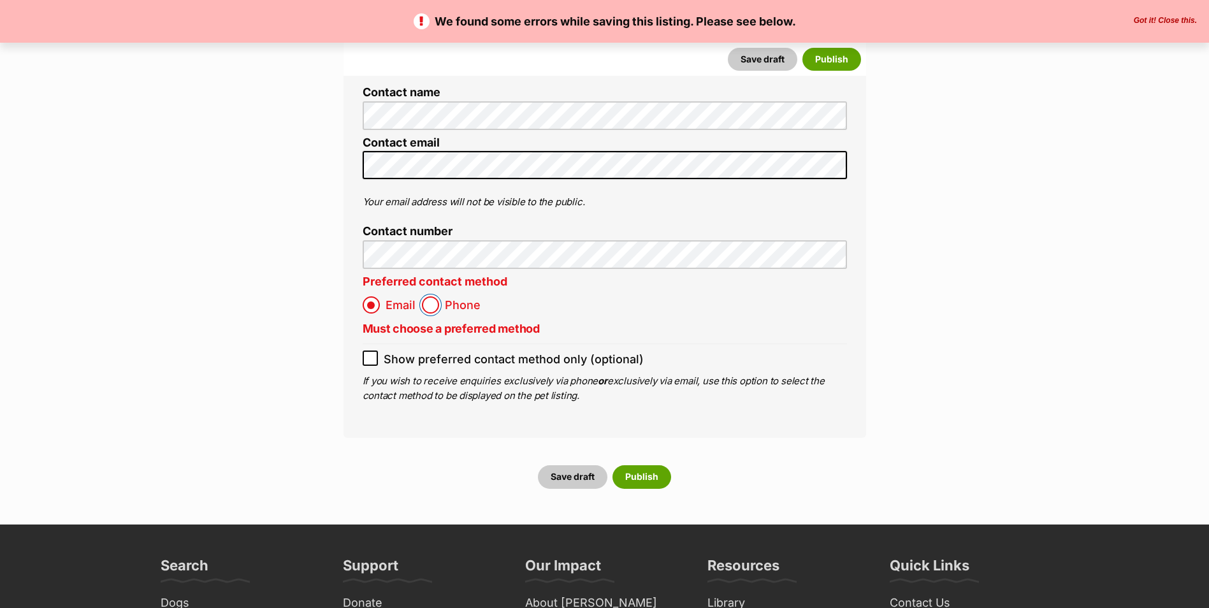
radio input "true"
click at [652, 465] on button "Publish" at bounding box center [641, 476] width 59 height 23
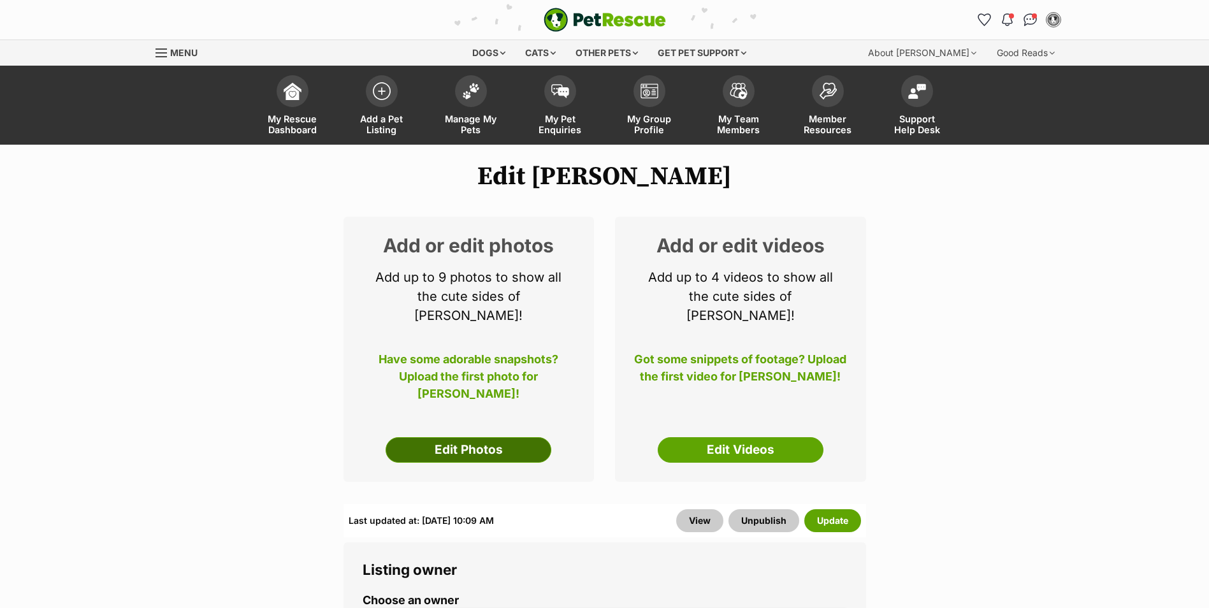
click at [514, 437] on link "Edit Photos" at bounding box center [468, 449] width 166 height 25
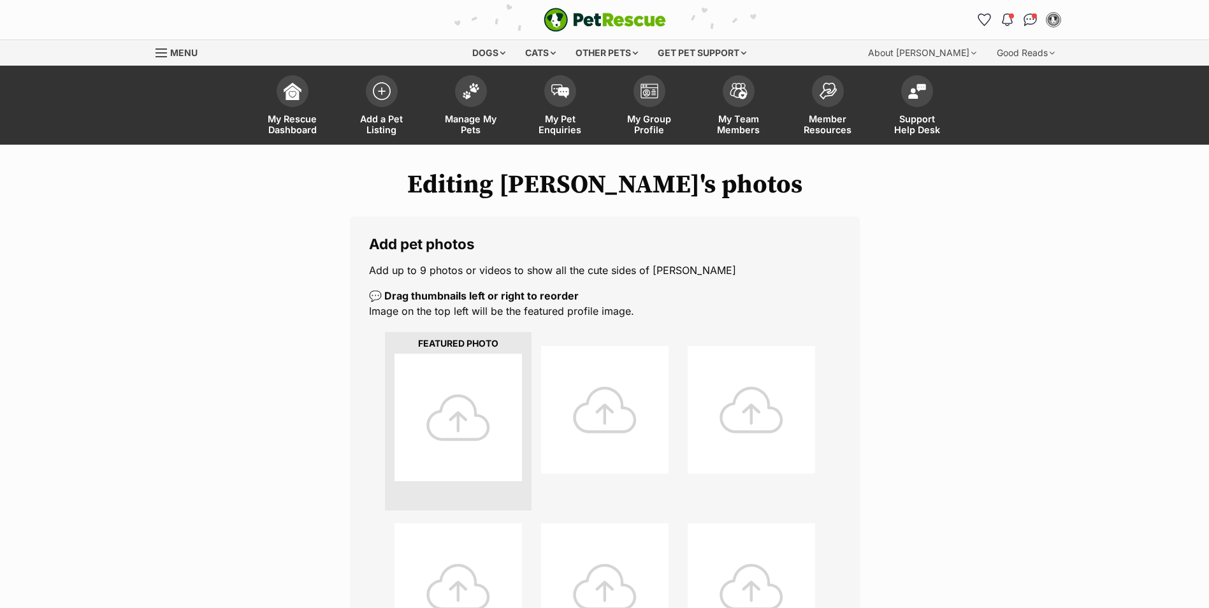
click at [480, 390] on div at bounding box center [457, 417] width 127 height 127
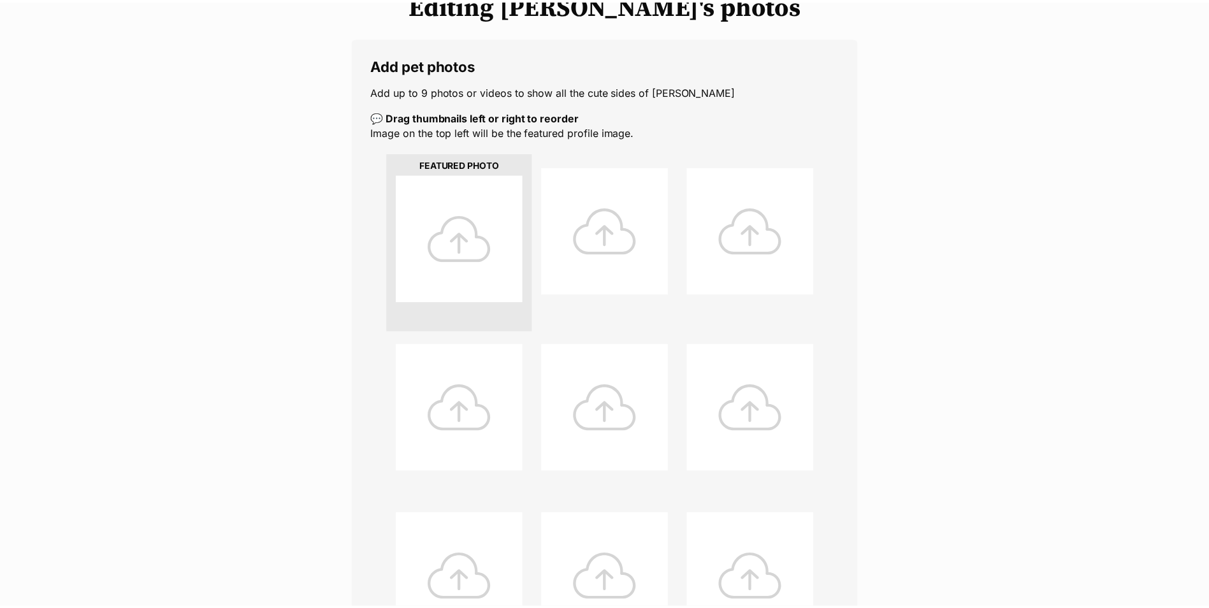
scroll to position [64, 0]
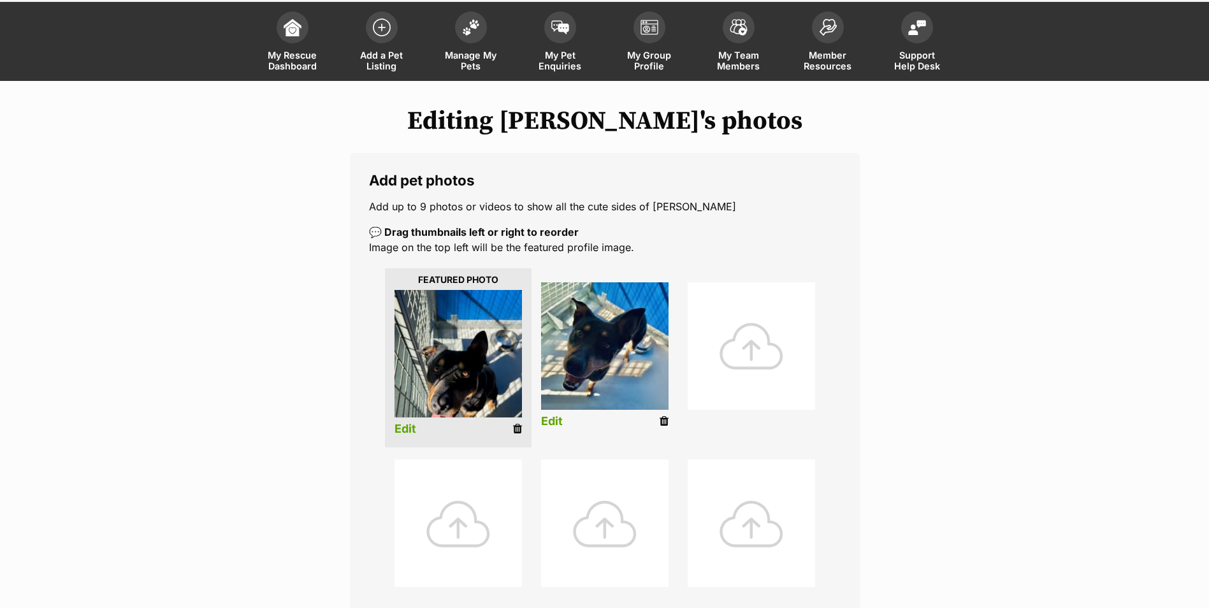
click at [478, 375] on img at bounding box center [457, 353] width 127 height 127
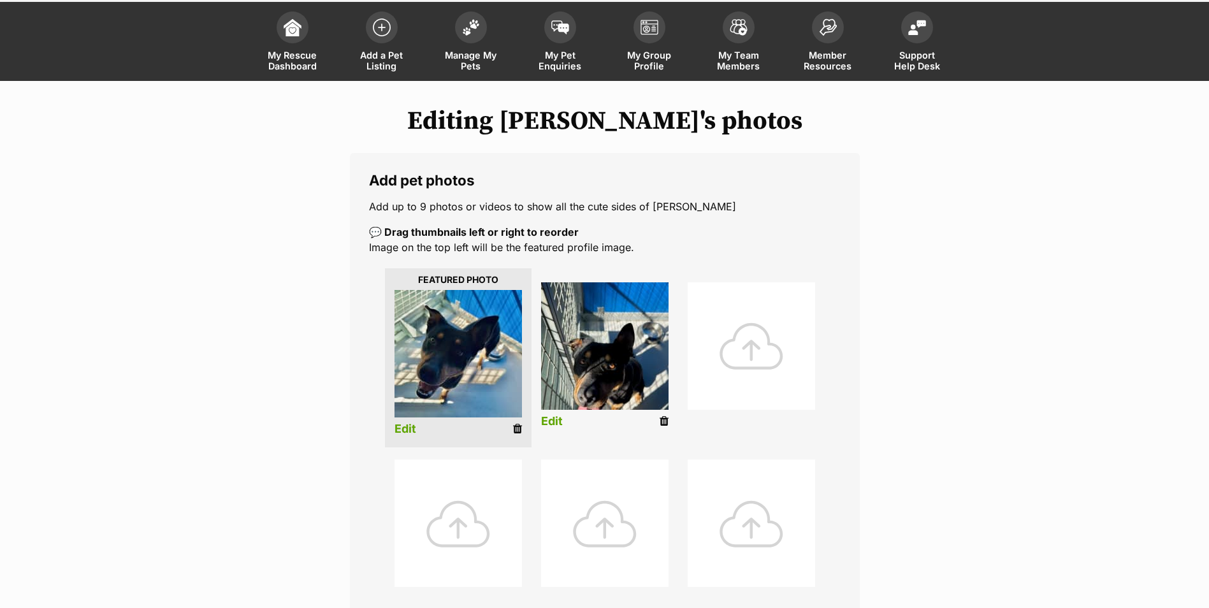
click at [496, 376] on img at bounding box center [457, 353] width 127 height 127
click at [406, 426] on link "Edit" at bounding box center [405, 428] width 22 height 13
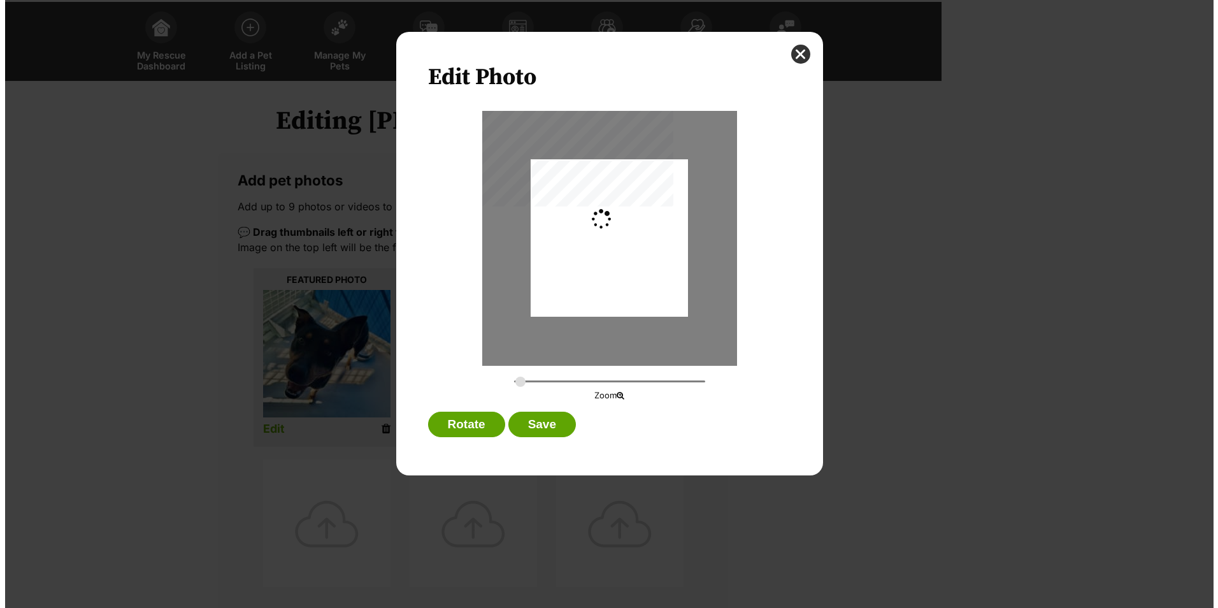
scroll to position [0, 0]
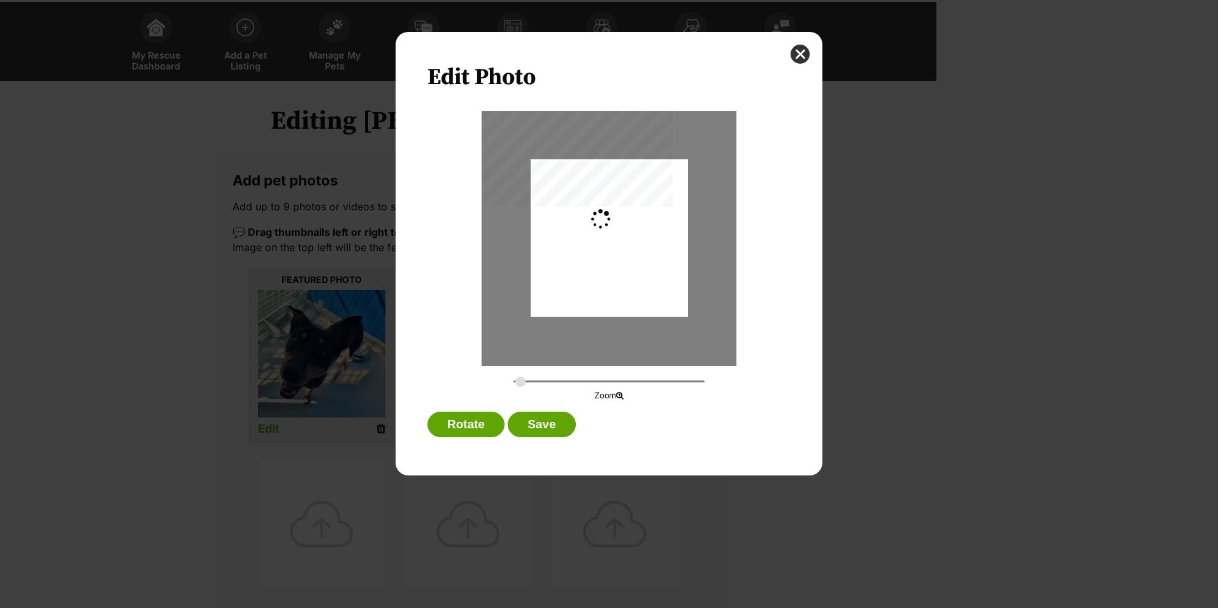
type input "0.3659"
drag, startPoint x: 625, startPoint y: 250, endPoint x: 635, endPoint y: 278, distance: 29.0
click at [635, 278] on div "Dialog Window - Close (Press escape to close)" at bounding box center [619, 237] width 210 height 157
click at [546, 436] on button "Save" at bounding box center [542, 424] width 68 height 25
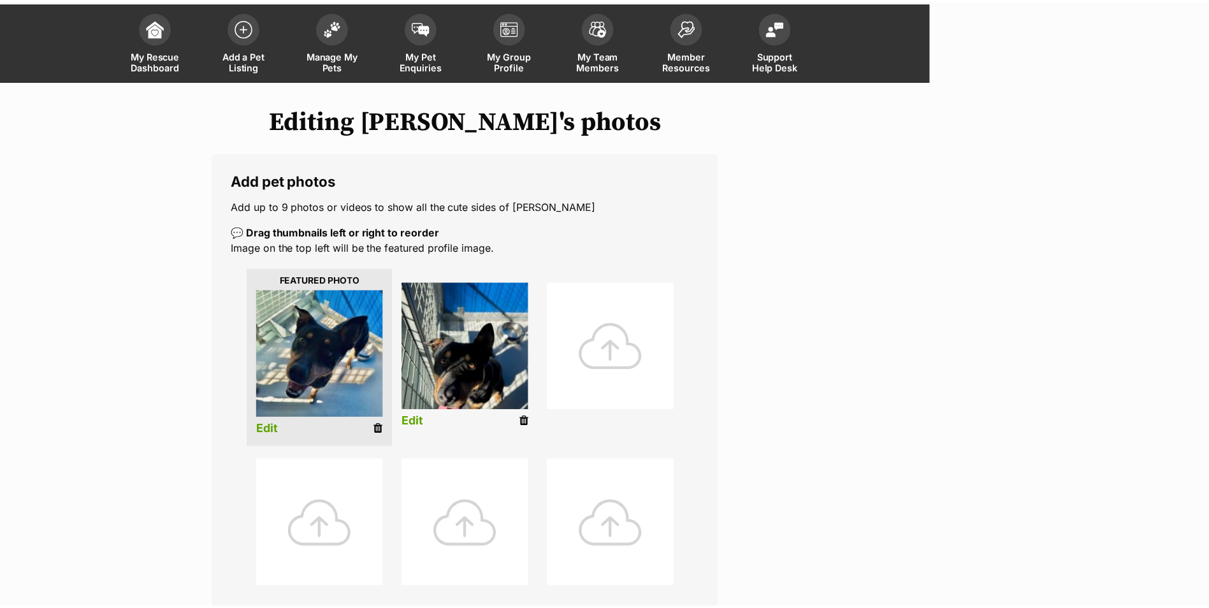
scroll to position [64, 0]
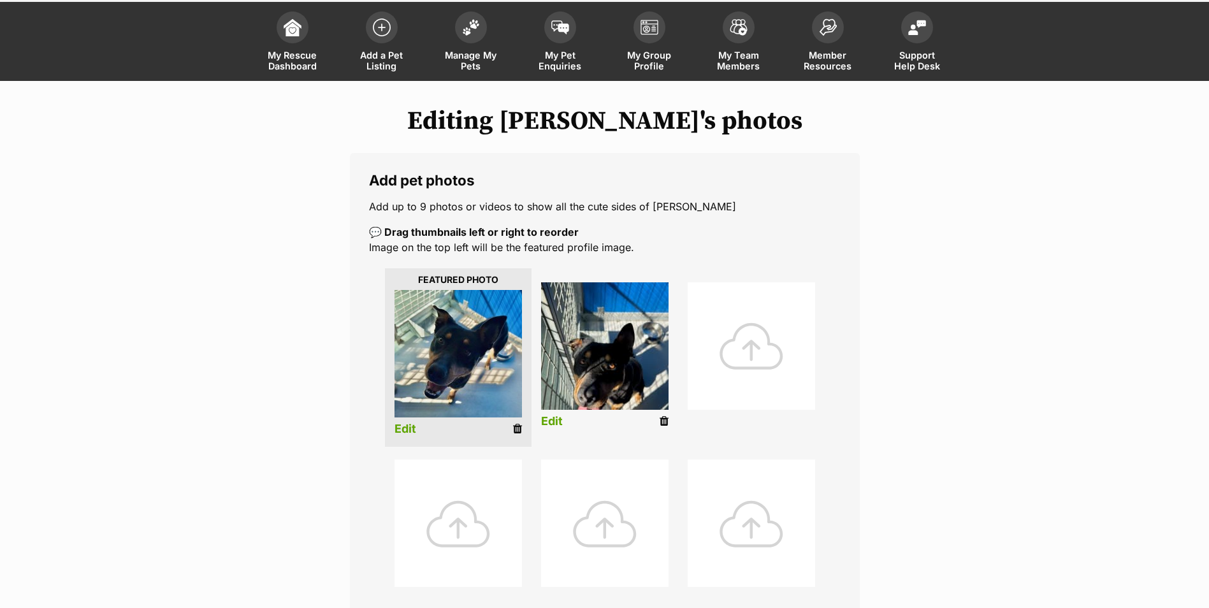
click at [610, 363] on img at bounding box center [604, 345] width 127 height 127
click at [544, 419] on link "Edit" at bounding box center [552, 421] width 22 height 13
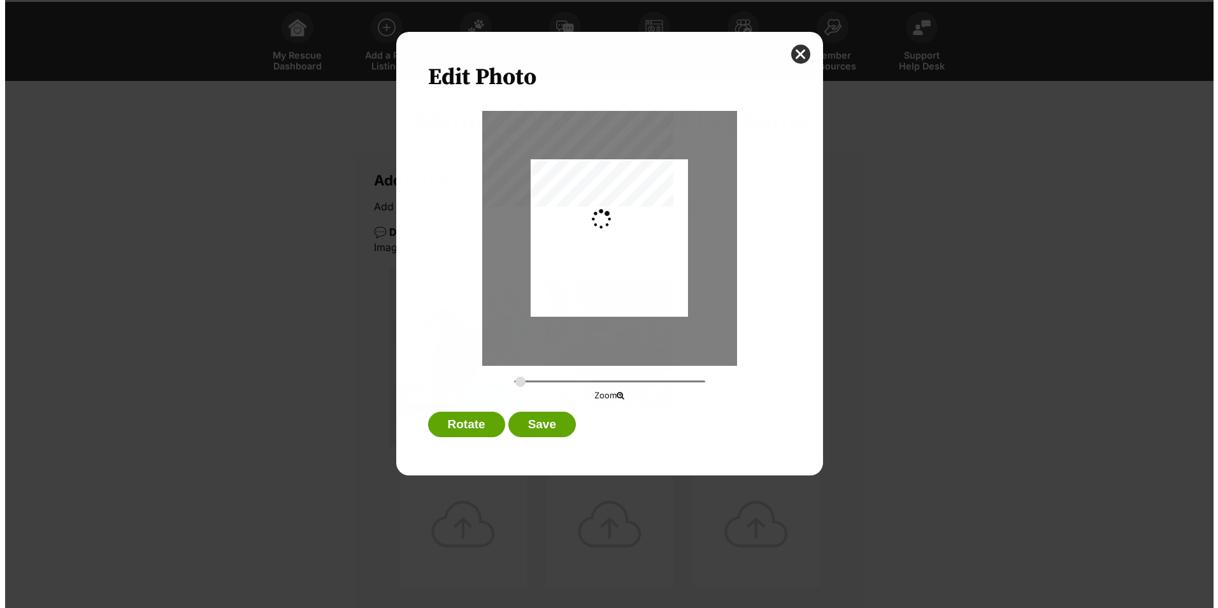
scroll to position [0, 0]
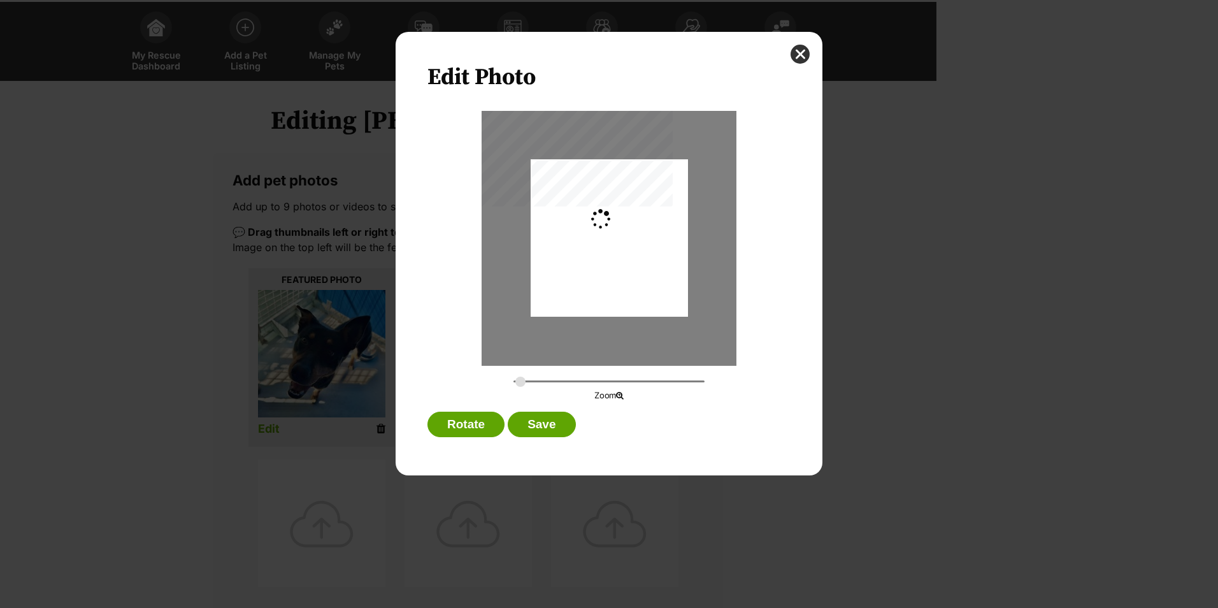
type input "0.2744"
drag, startPoint x: 632, startPoint y: 269, endPoint x: 632, endPoint y: 236, distance: 33.1
click at [632, 236] on div "Dialog Window - Close (Press escape to close)" at bounding box center [609, 212] width 157 height 210
click at [540, 425] on button "Save" at bounding box center [542, 424] width 68 height 25
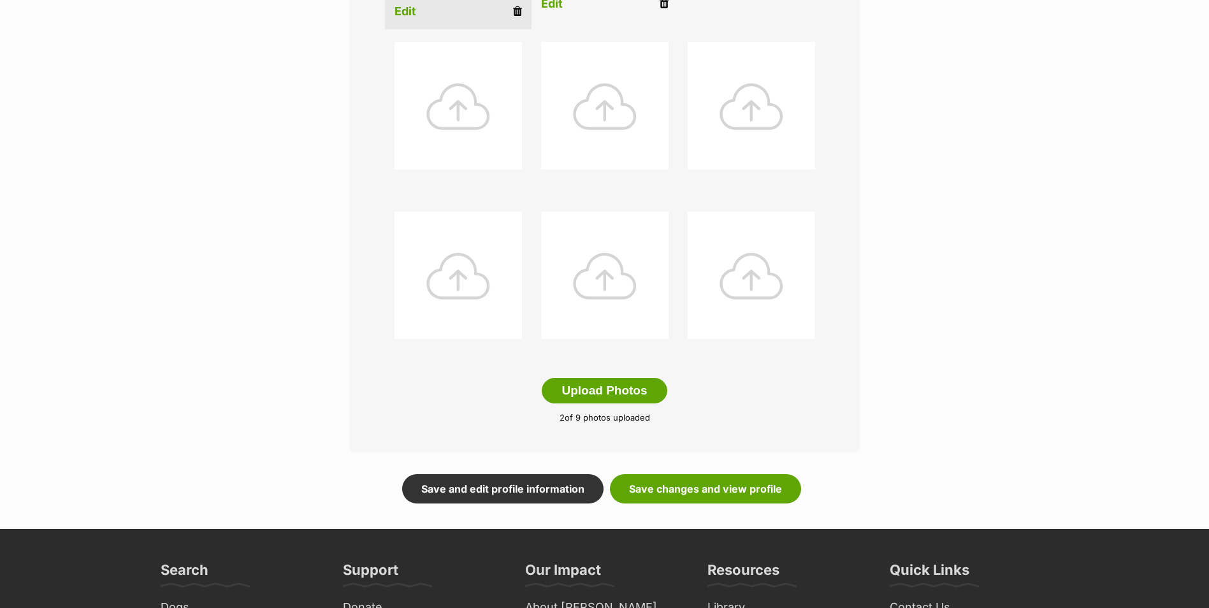
scroll to position [637, 0]
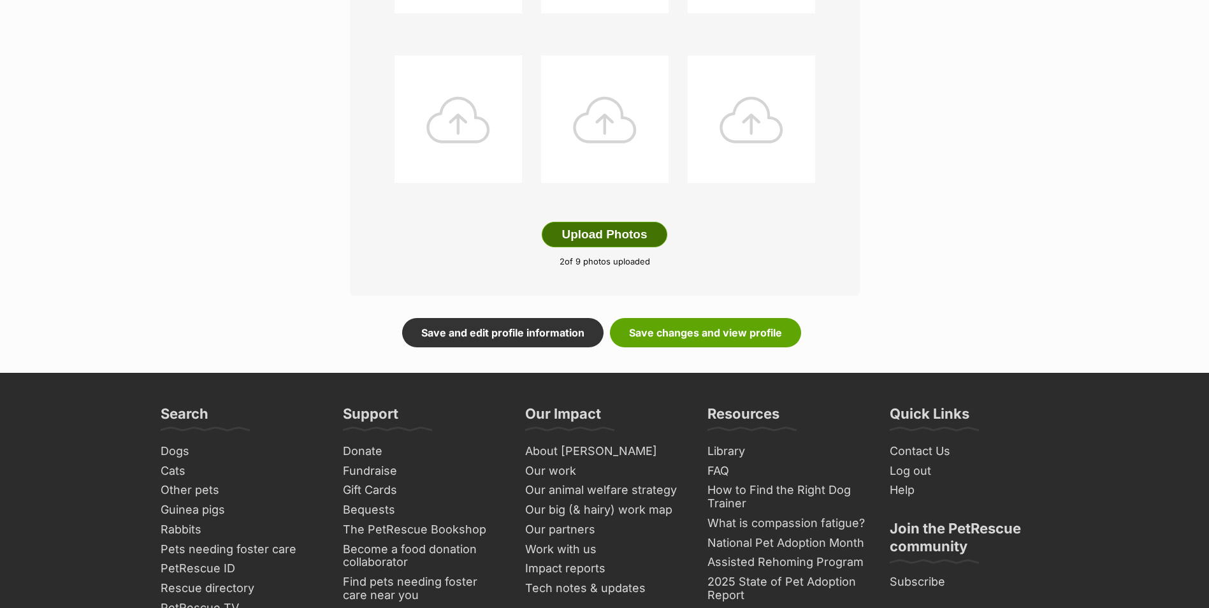
click at [619, 232] on button "Upload Photos" at bounding box center [604, 234] width 125 height 25
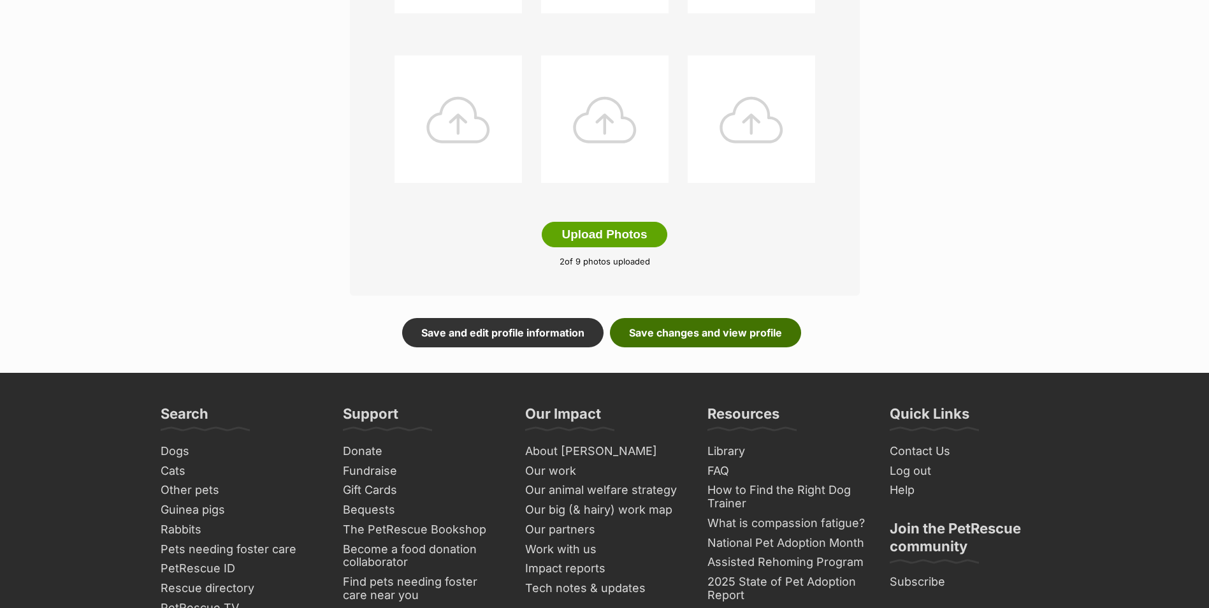
click at [702, 334] on link "Save changes and view profile" at bounding box center [705, 332] width 191 height 29
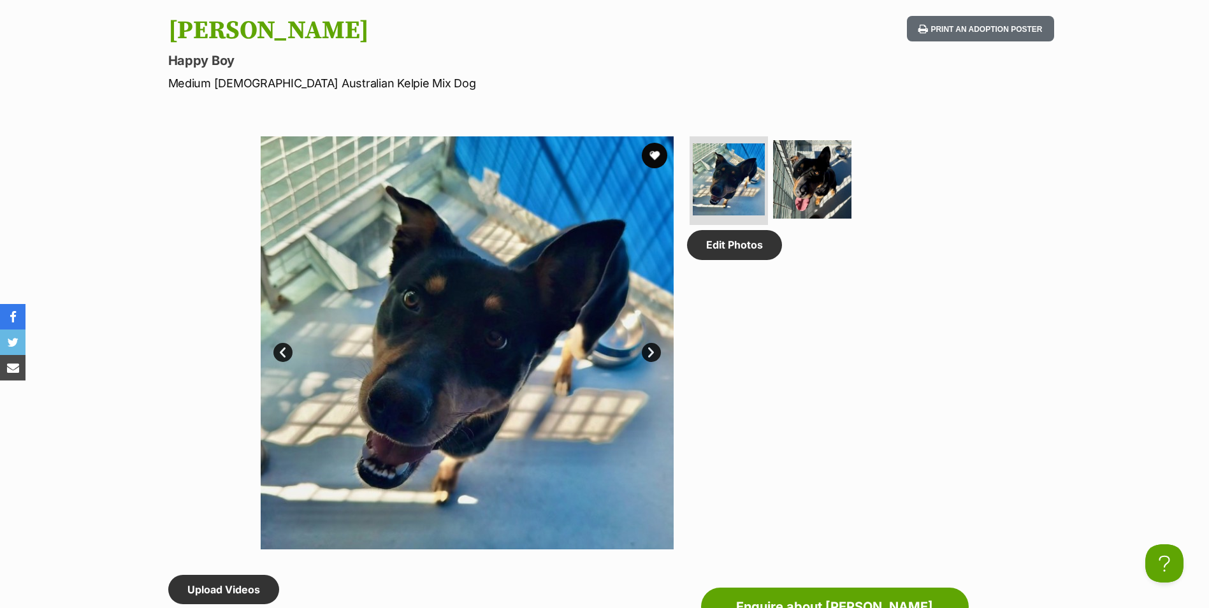
scroll to position [573, 0]
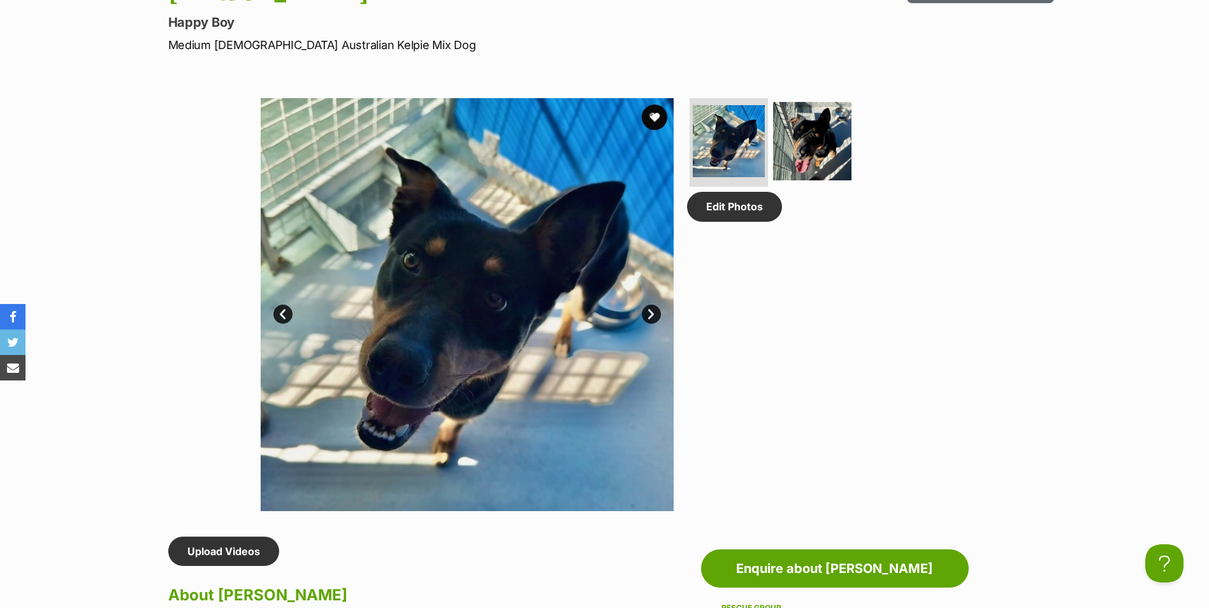
click at [647, 314] on link "Next" at bounding box center [651, 314] width 19 height 19
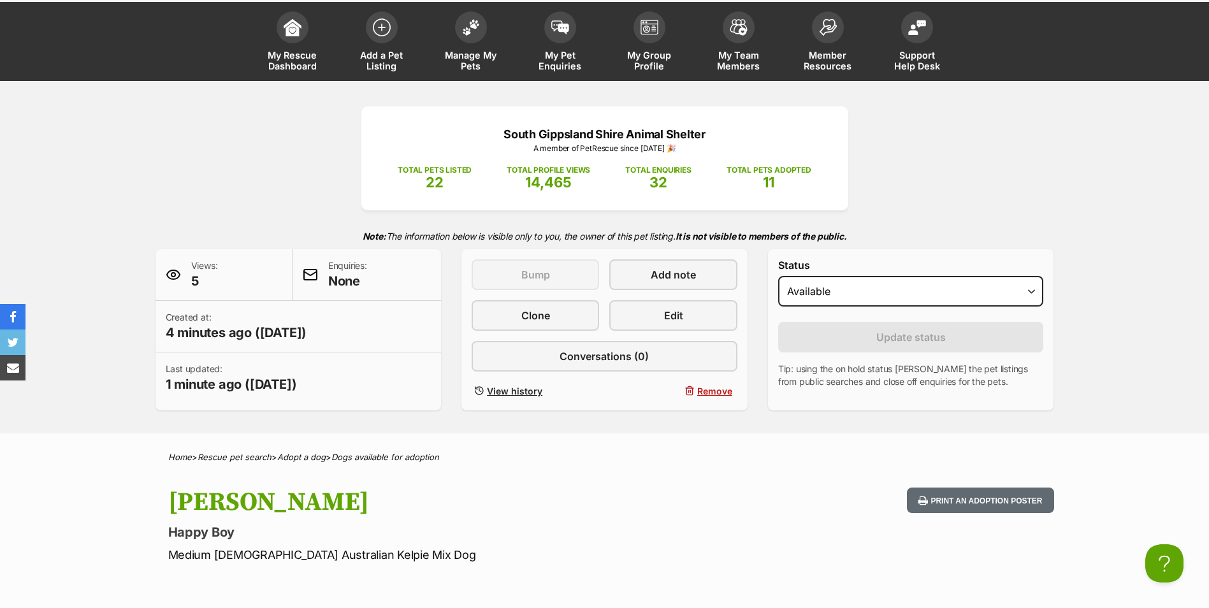
scroll to position [0, 0]
click at [298, 58] on span "My Rescue Dashboard" at bounding box center [292, 61] width 57 height 22
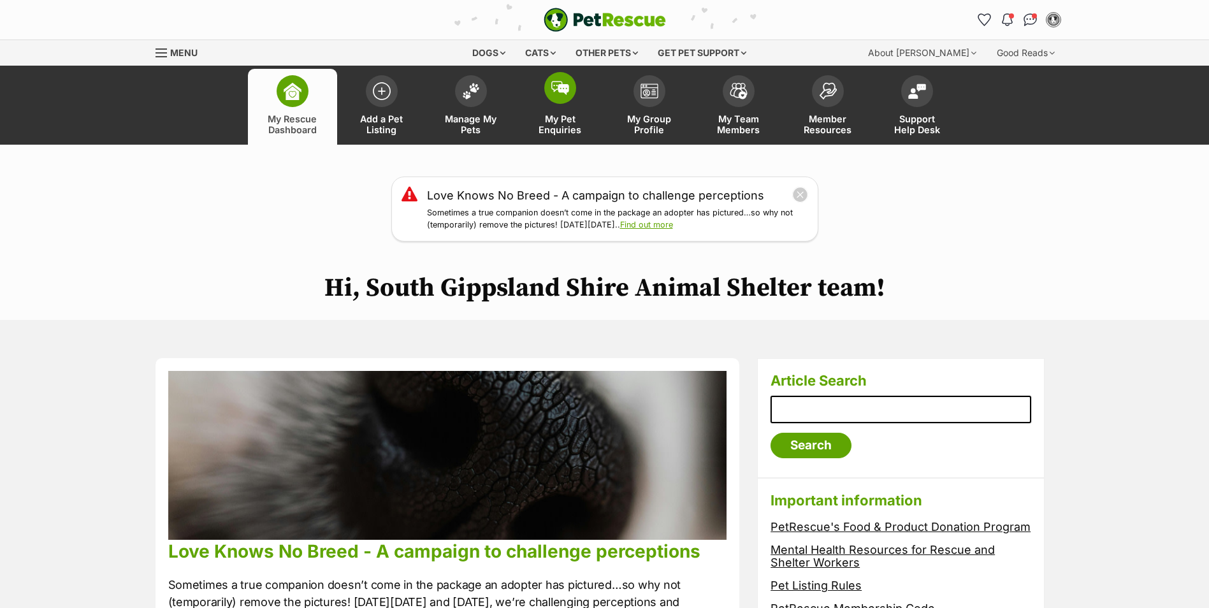
click at [576, 130] on span "My Pet Enquiries" at bounding box center [559, 124] width 57 height 22
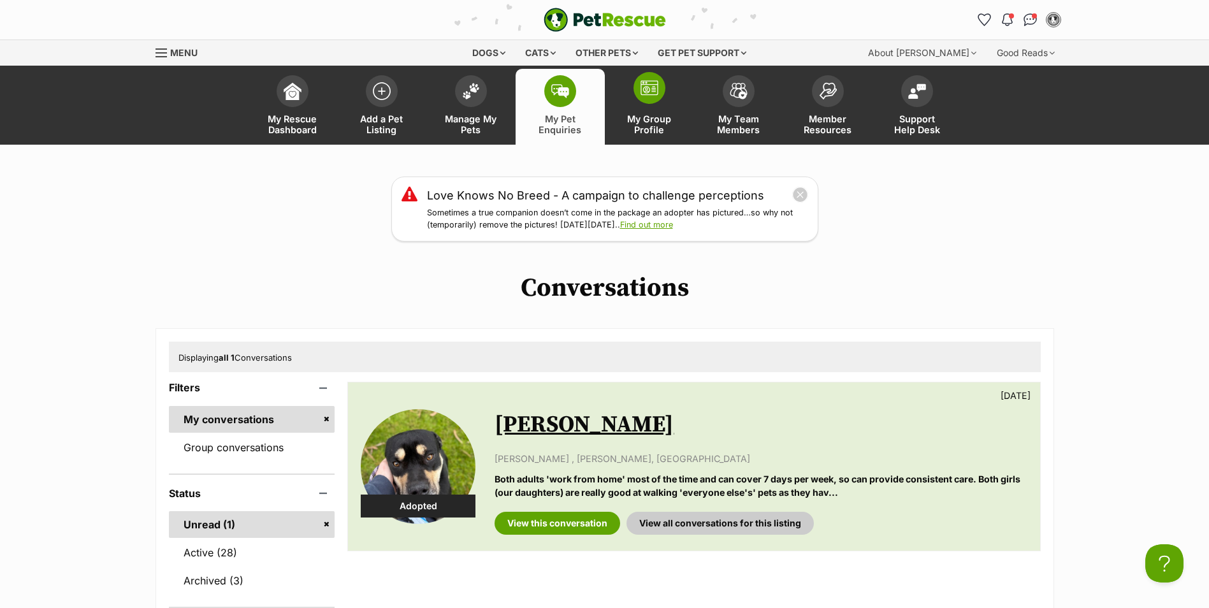
click at [650, 124] on span "My Group Profile" at bounding box center [648, 124] width 57 height 22
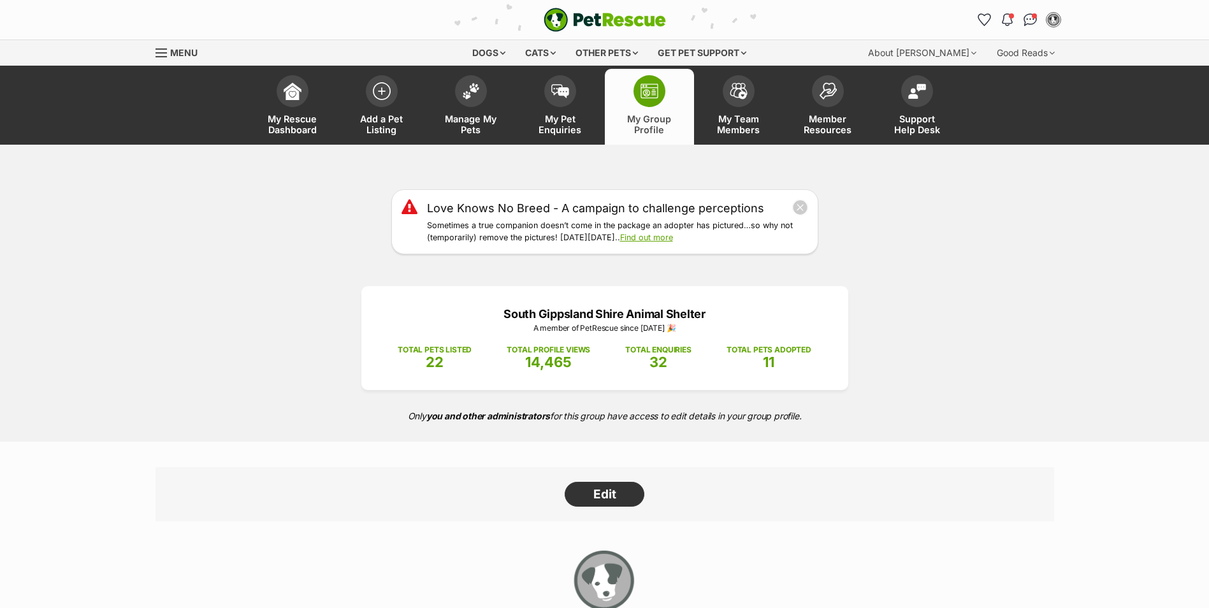
click at [459, 133] on span "Manage My Pets" at bounding box center [470, 124] width 57 height 22
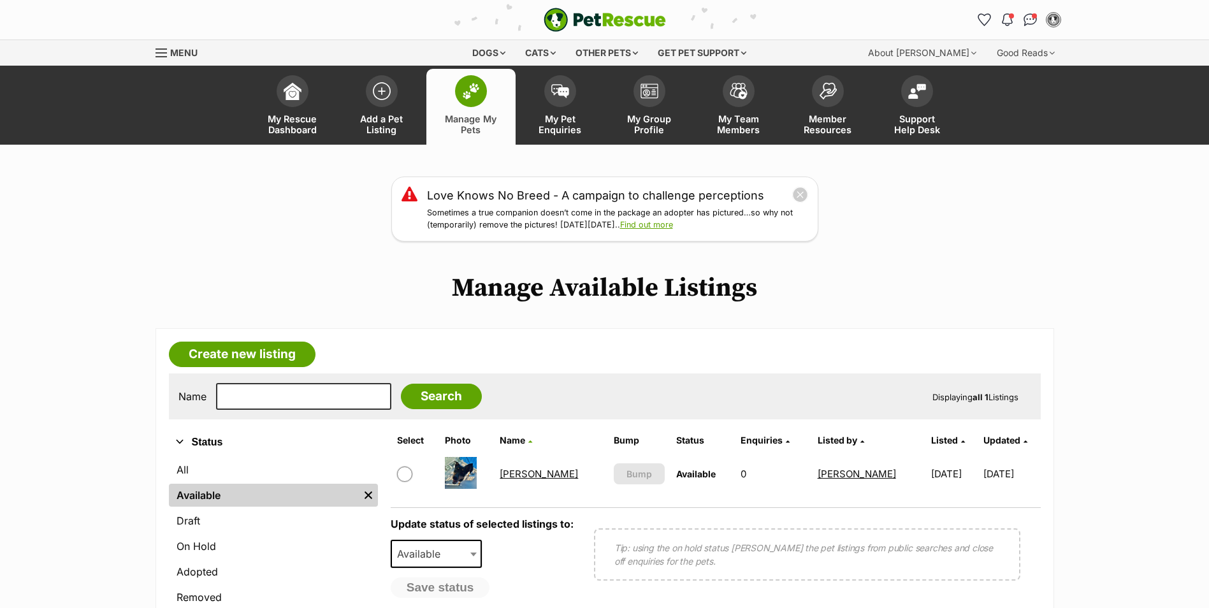
click at [516, 476] on link "[PERSON_NAME]" at bounding box center [538, 474] width 78 height 12
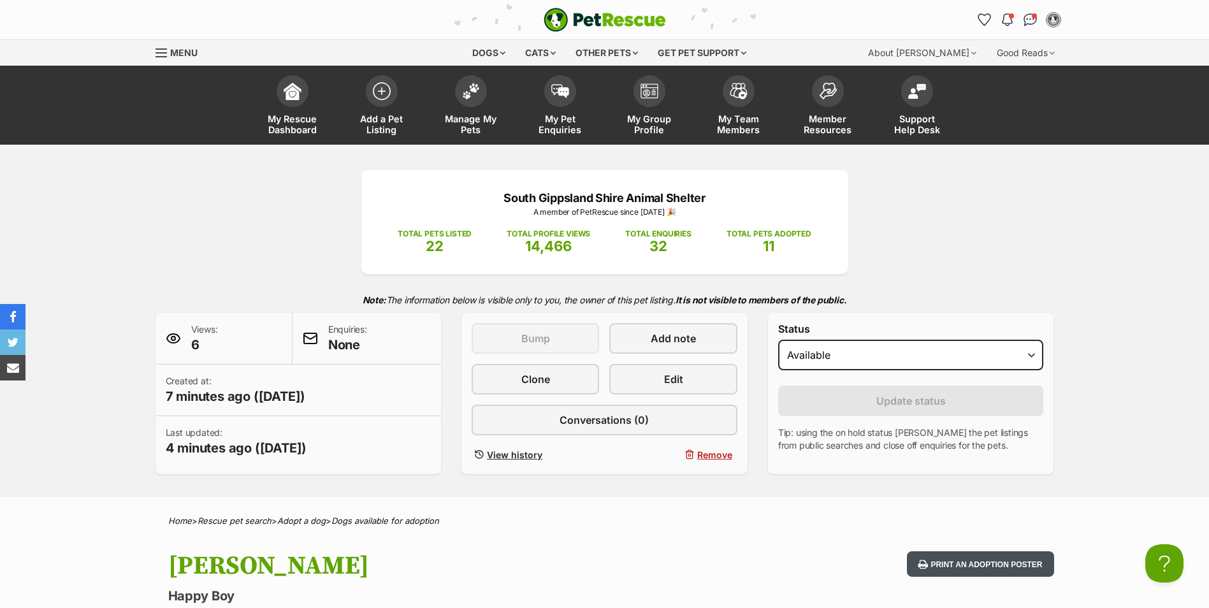
click at [958, 563] on button "Print an adoption poster" at bounding box center [980, 564] width 147 height 26
click at [279, 122] on span "My Rescue Dashboard" at bounding box center [292, 124] width 57 height 22
